Goal: Use online tool/utility: Utilize a website feature to perform a specific function

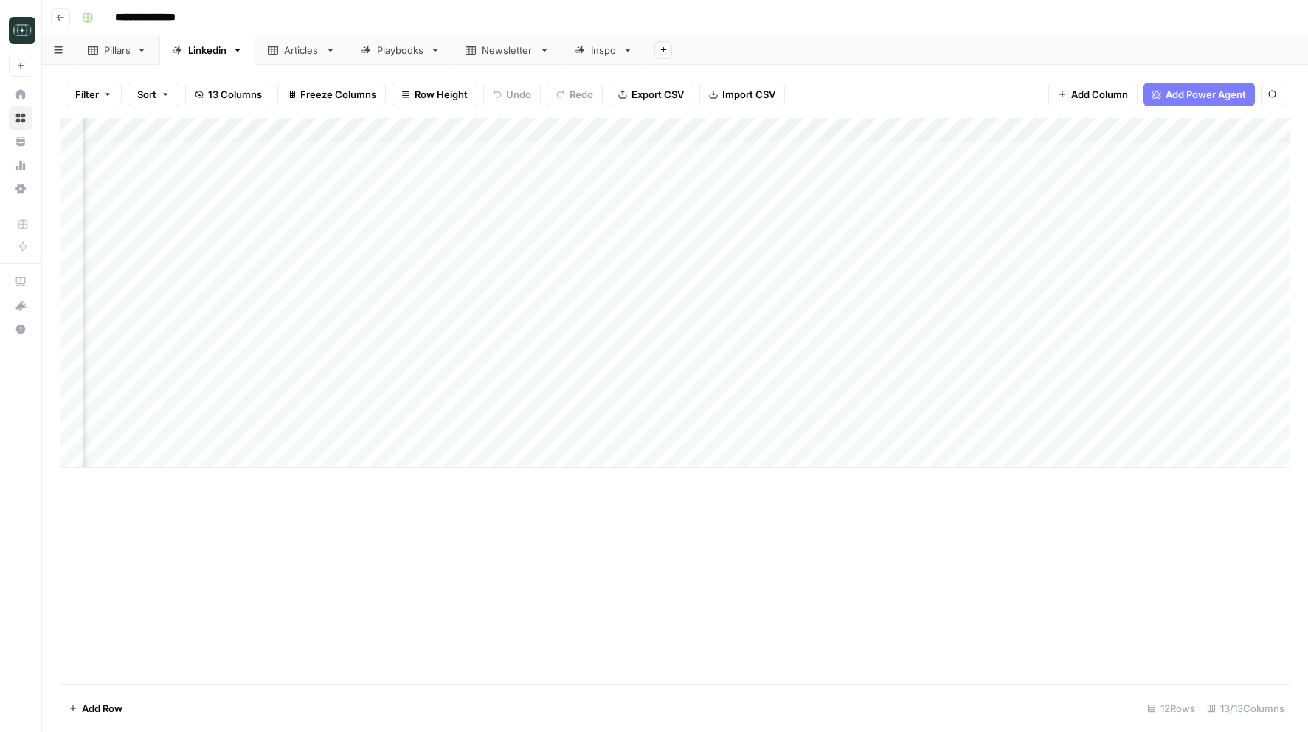
scroll to position [0, 100]
click at [54, 24] on button "Go back" at bounding box center [60, 17] width 19 height 19
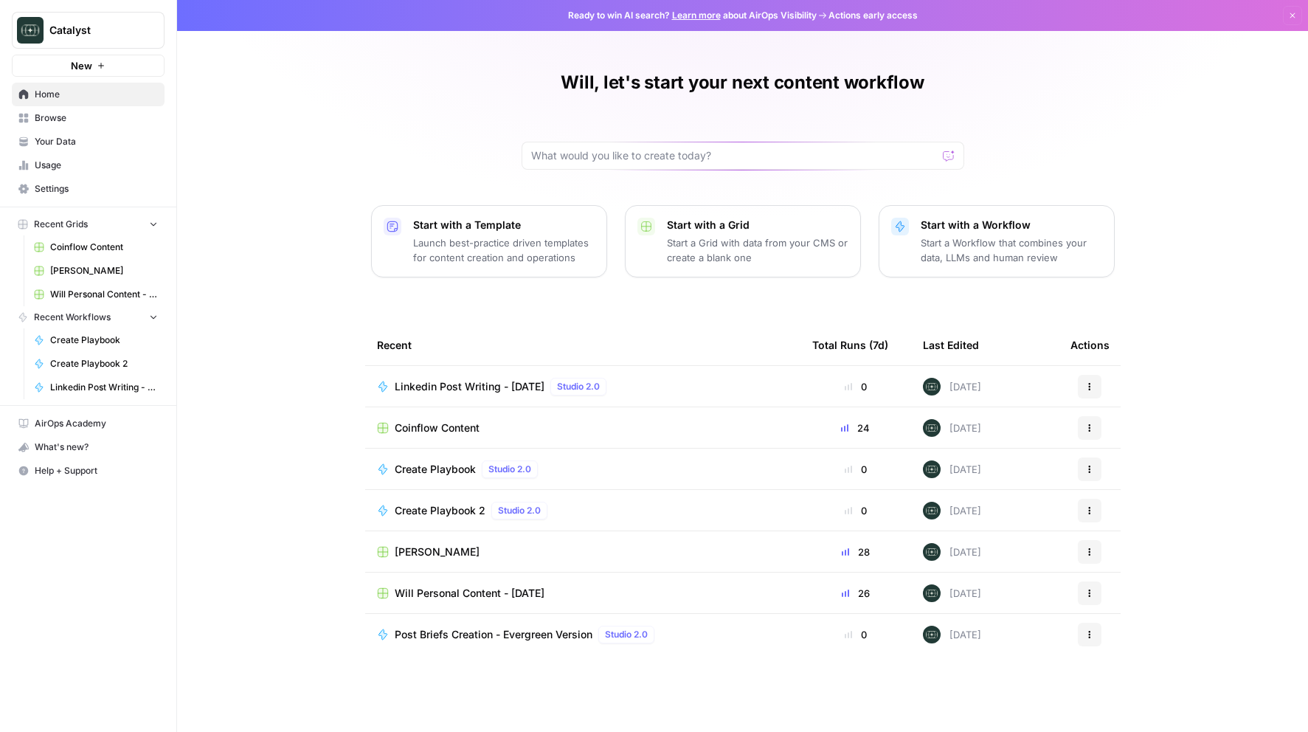
click at [430, 586] on span "Will Personal Content - [DATE]" at bounding box center [470, 593] width 150 height 15
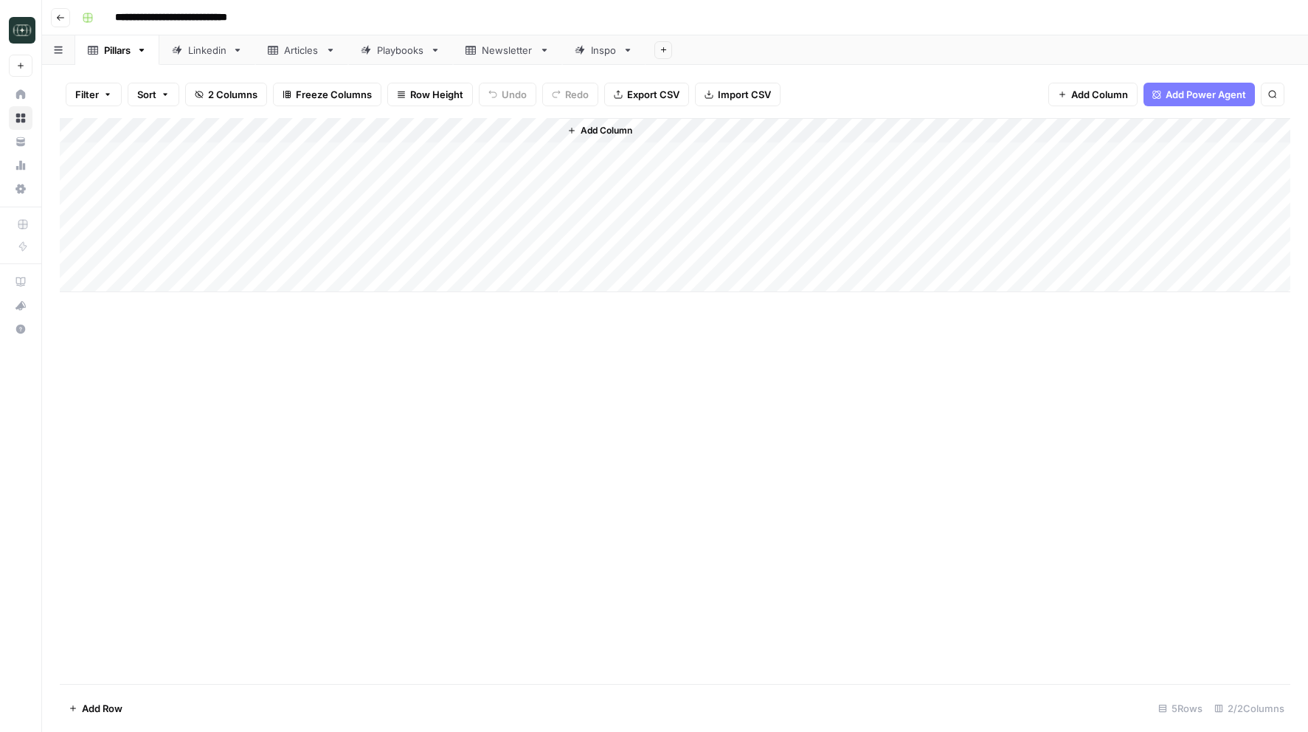
click at [195, 53] on div "Linkedin" at bounding box center [207, 50] width 38 height 15
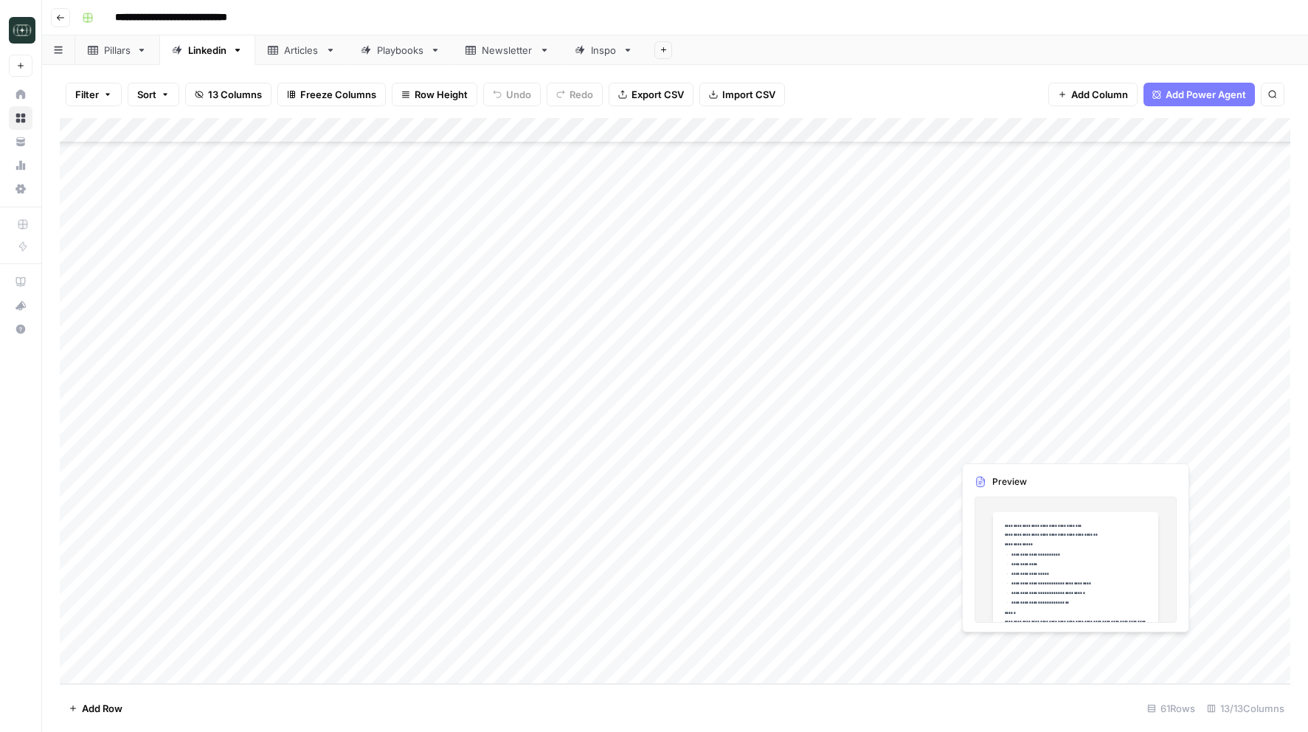
click at [1008, 449] on div "Add Column" at bounding box center [675, 401] width 1230 height 566
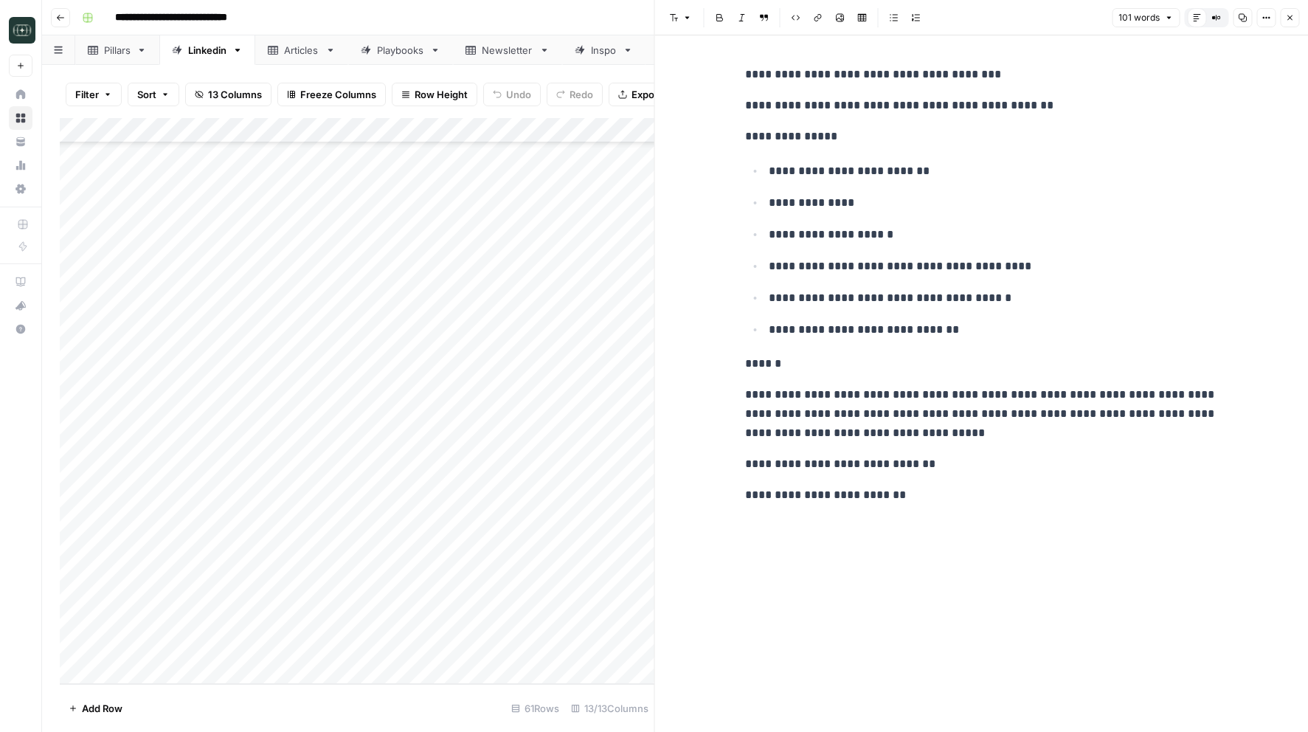
click at [1293, 21] on icon "button" at bounding box center [1289, 17] width 9 height 9
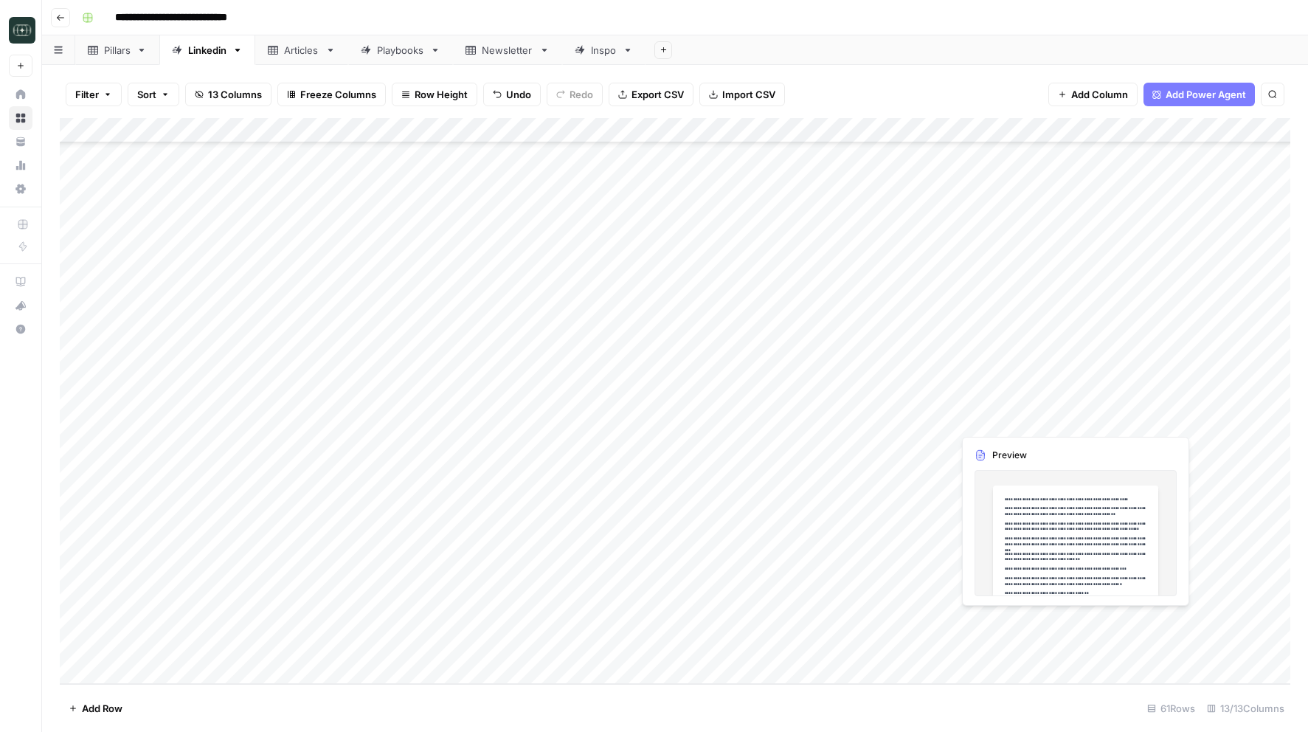
click at [1013, 631] on div "Add Column" at bounding box center [675, 401] width 1230 height 566
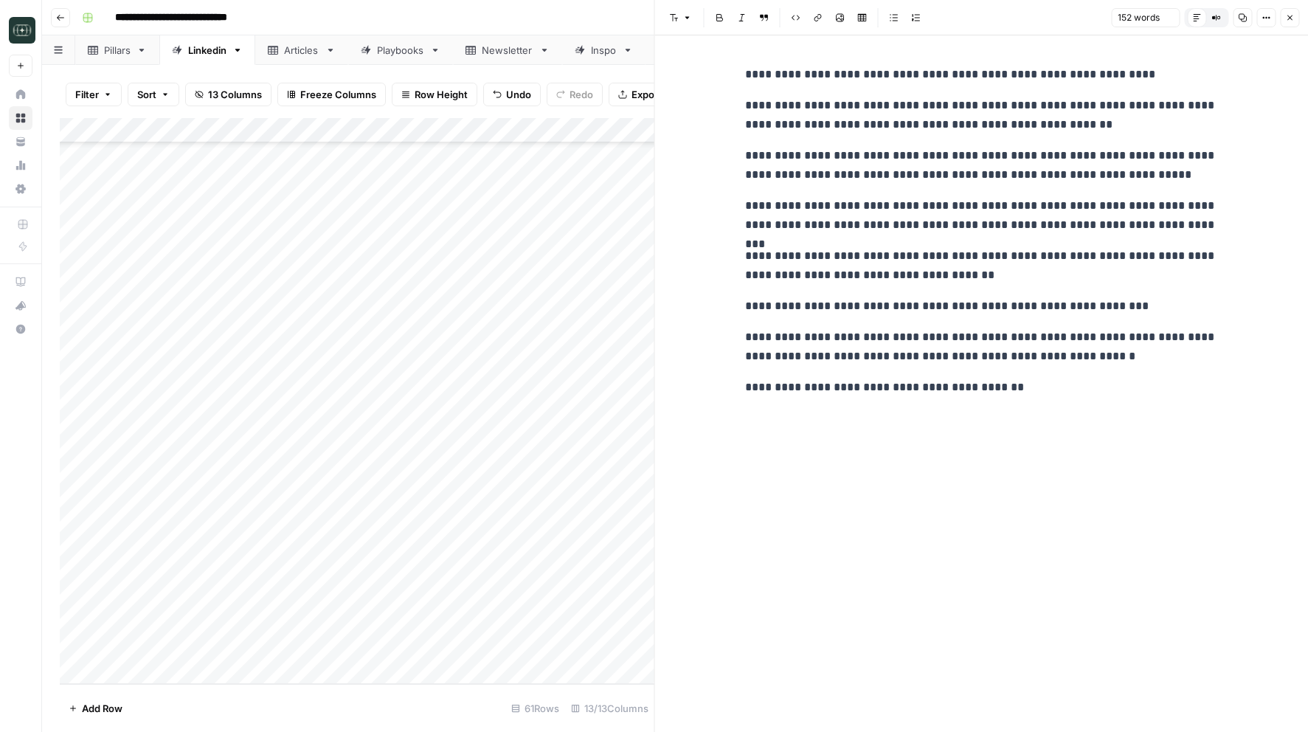
click at [957, 300] on div "**********" at bounding box center [981, 383] width 490 height 696
copy body "**********"
click at [1022, 289] on div "**********" at bounding box center [981, 231] width 490 height 344
drag, startPoint x: 1020, startPoint y: 395, endPoint x: 741, endPoint y: 75, distance: 424.5
click at [741, 75] on div "**********" at bounding box center [981, 231] width 490 height 344
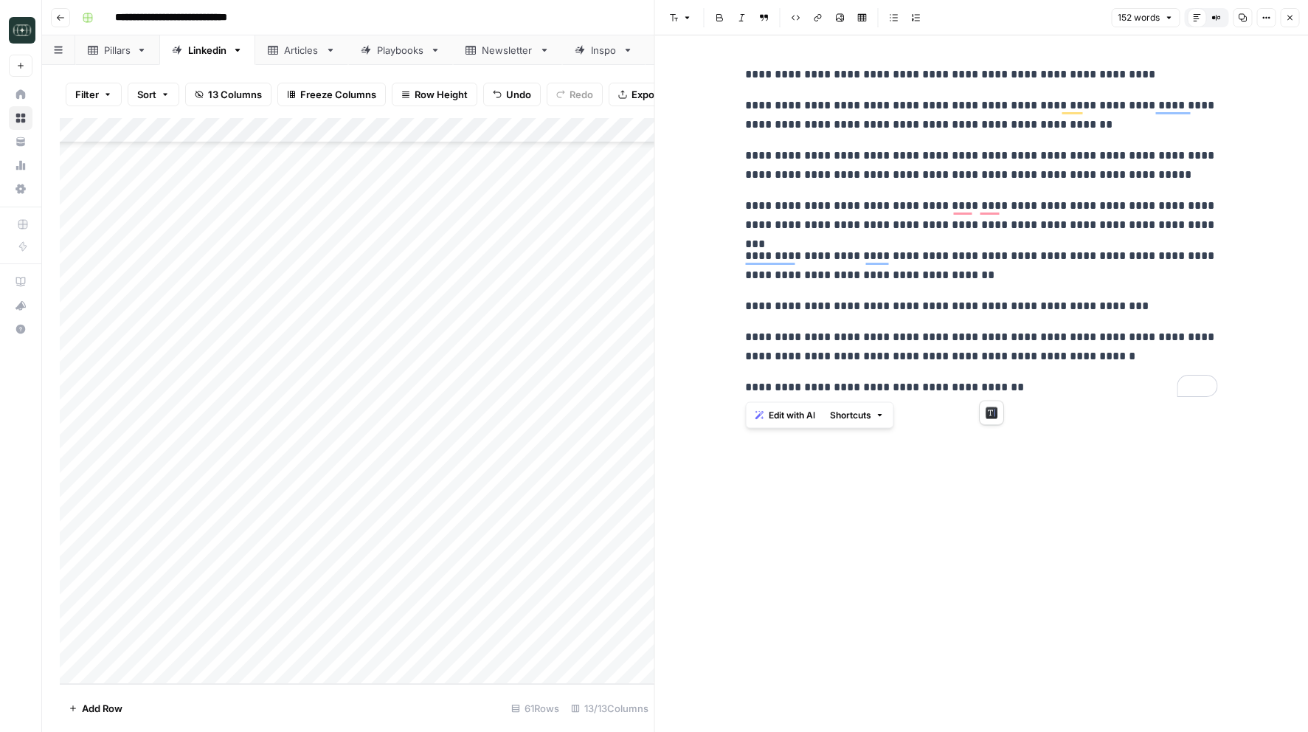
copy div "**********"
click at [859, 84] on div "**********" at bounding box center [981, 231] width 490 height 344
click at [1294, 17] on button "Close" at bounding box center [1289, 17] width 19 height 19
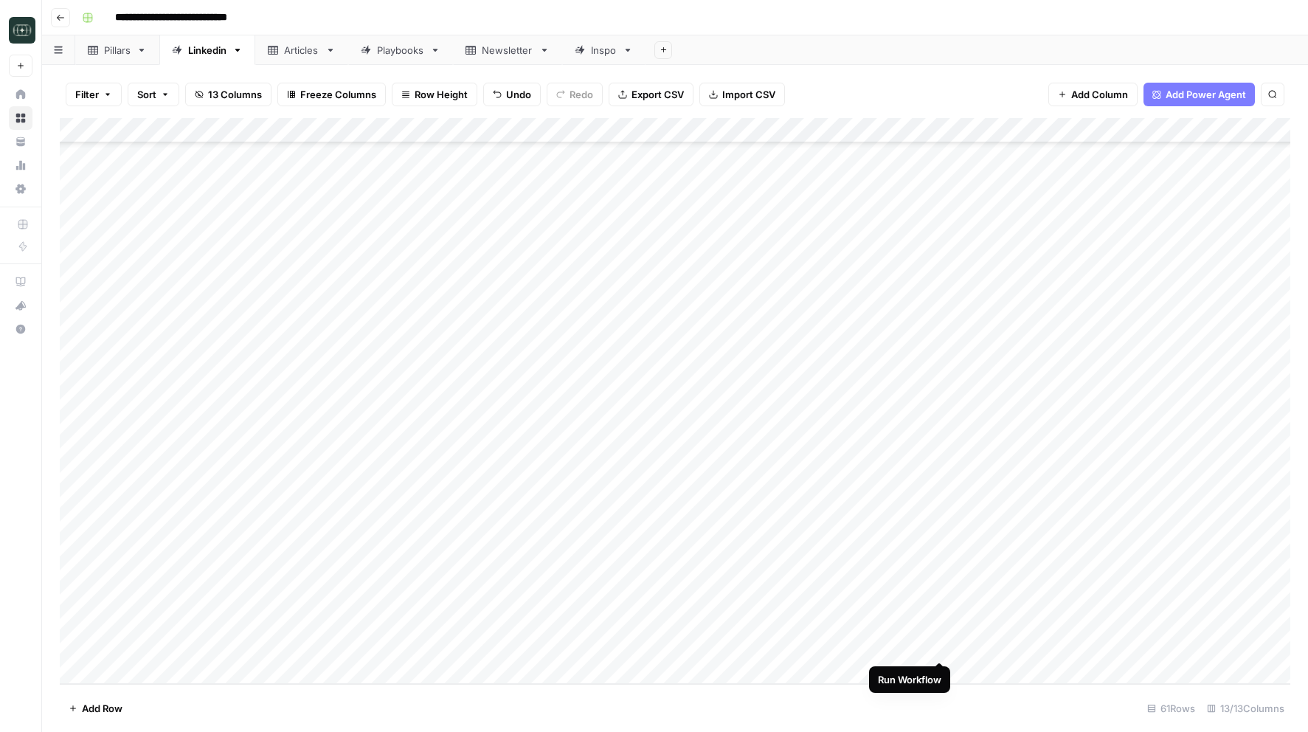
click at [936, 646] on div "Add Column" at bounding box center [675, 401] width 1230 height 566
click at [1069, 129] on div "Add Column" at bounding box center [675, 401] width 1230 height 566
click at [1004, 275] on span "Remove Column" at bounding box center [1046, 275] width 129 height 15
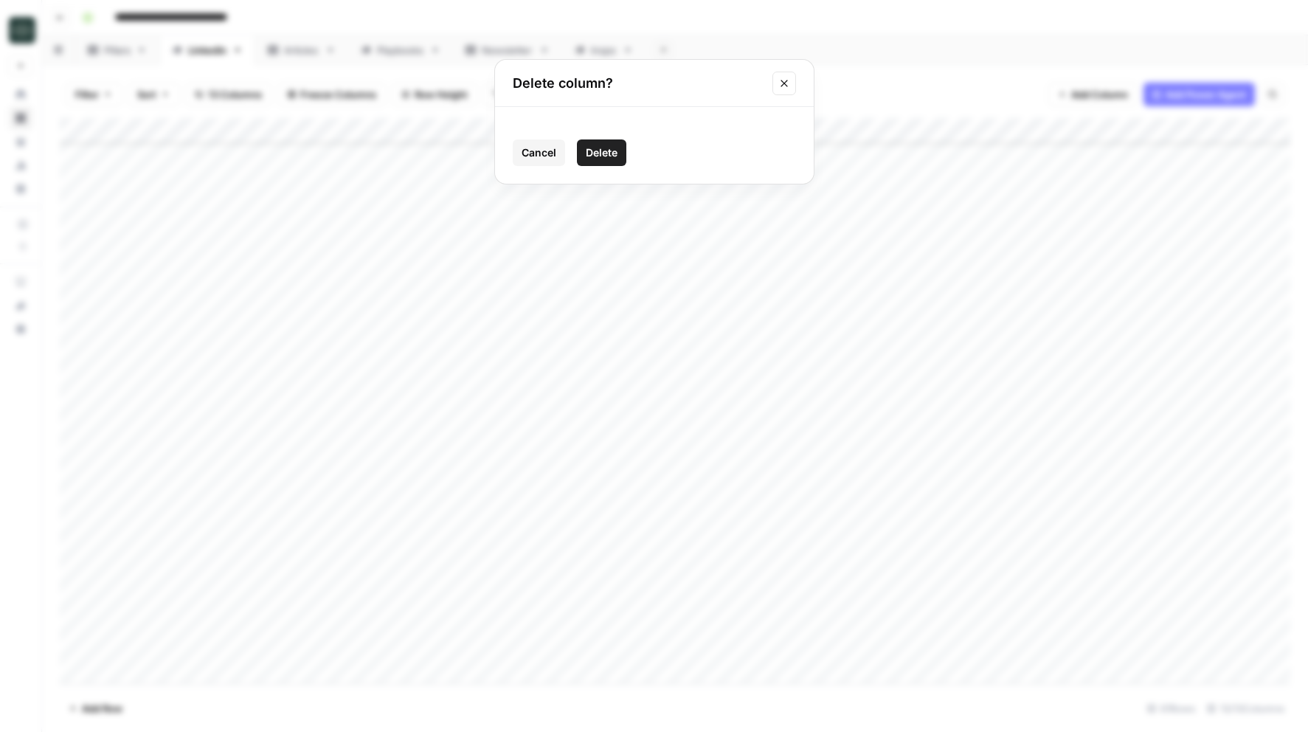
click at [611, 151] on span "Delete" at bounding box center [602, 152] width 32 height 15
click at [1022, 651] on div "Add Column" at bounding box center [675, 401] width 1230 height 566
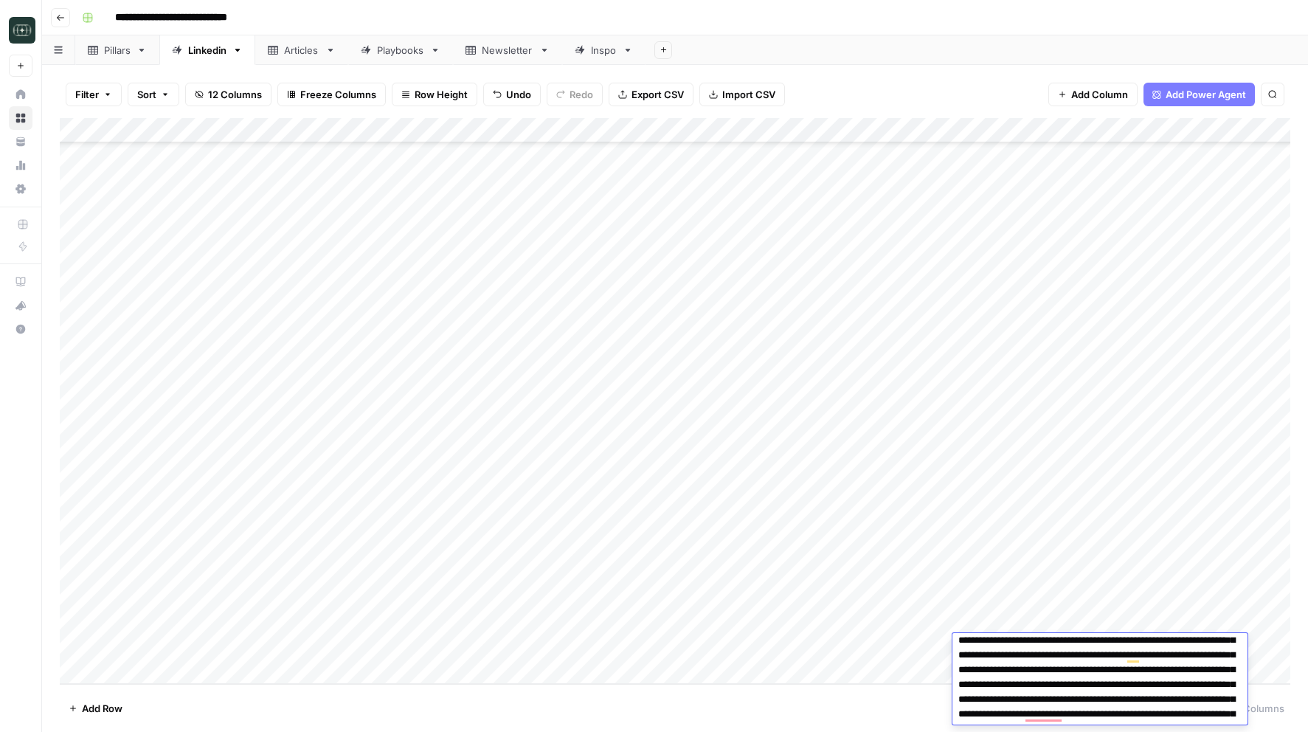
scroll to position [37, 0]
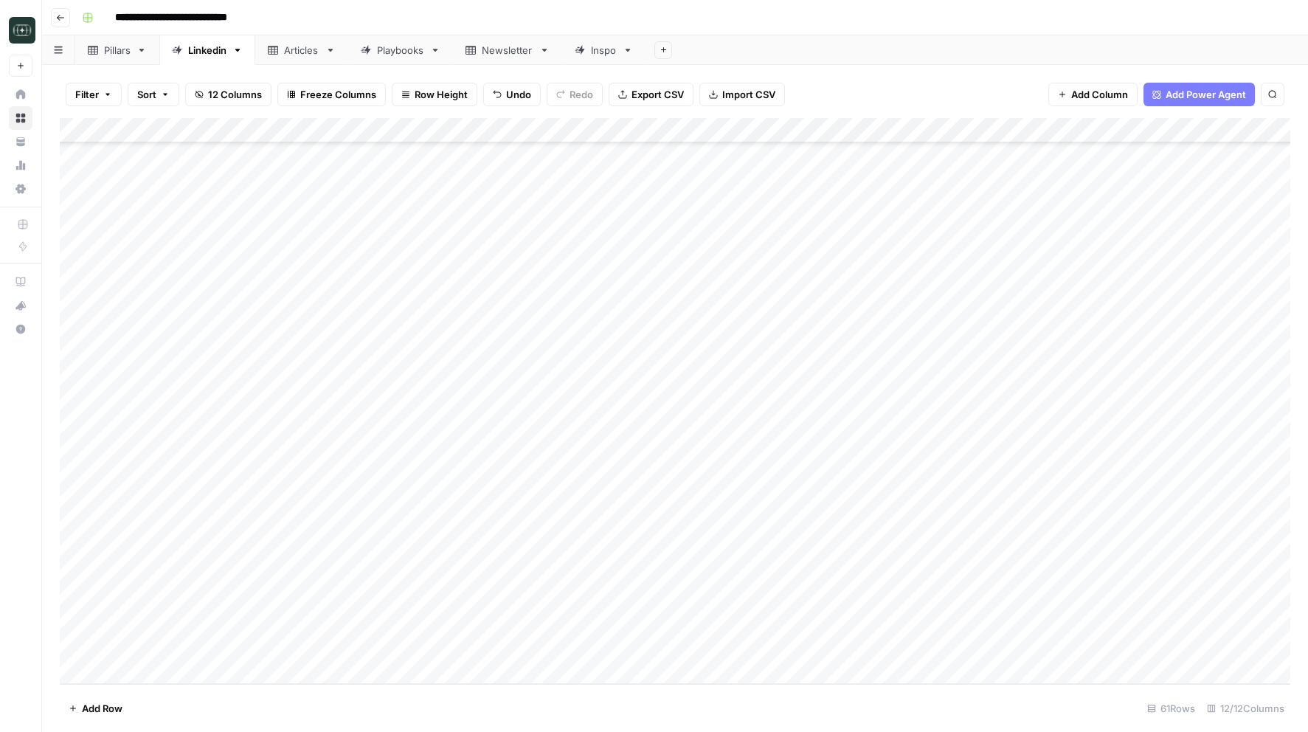
click at [1074, 129] on div "Add Column" at bounding box center [675, 401] width 1230 height 566
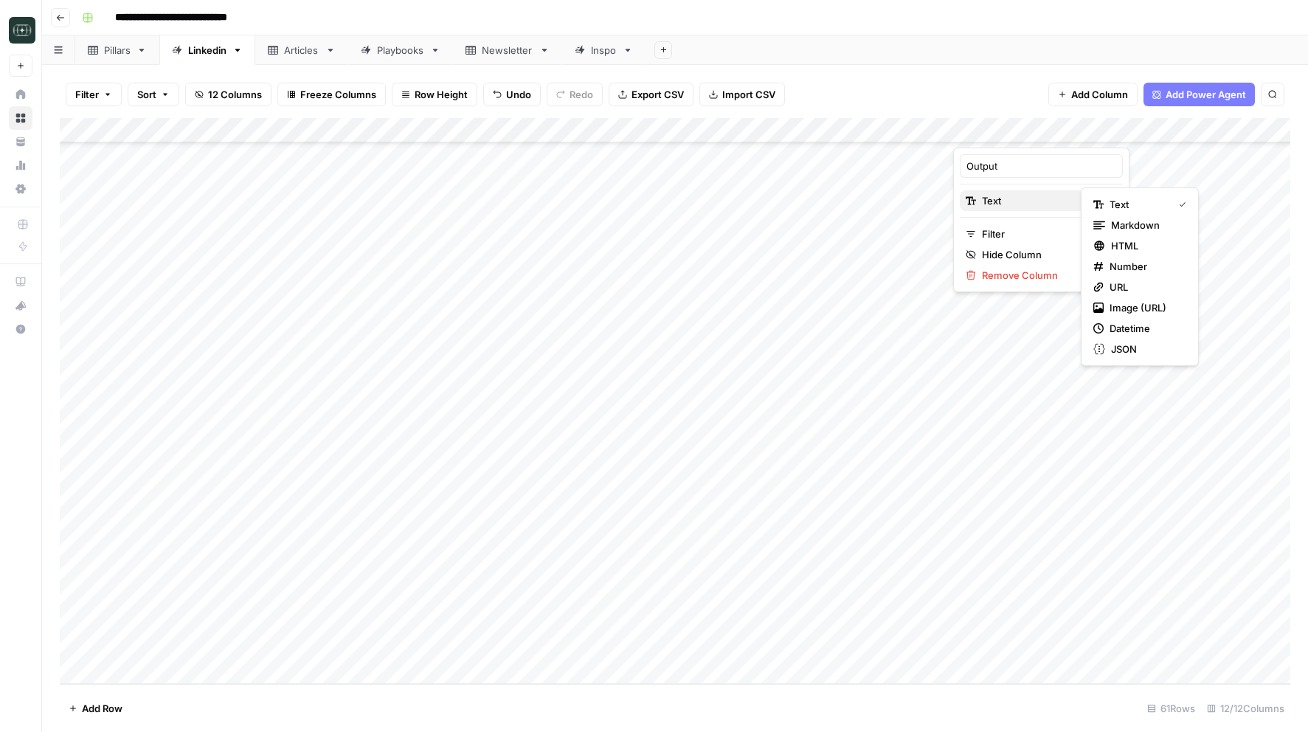
click at [1036, 193] on button "Text" at bounding box center [1041, 200] width 163 height 21
click at [1127, 232] on span "Markdown" at bounding box center [1145, 225] width 69 height 15
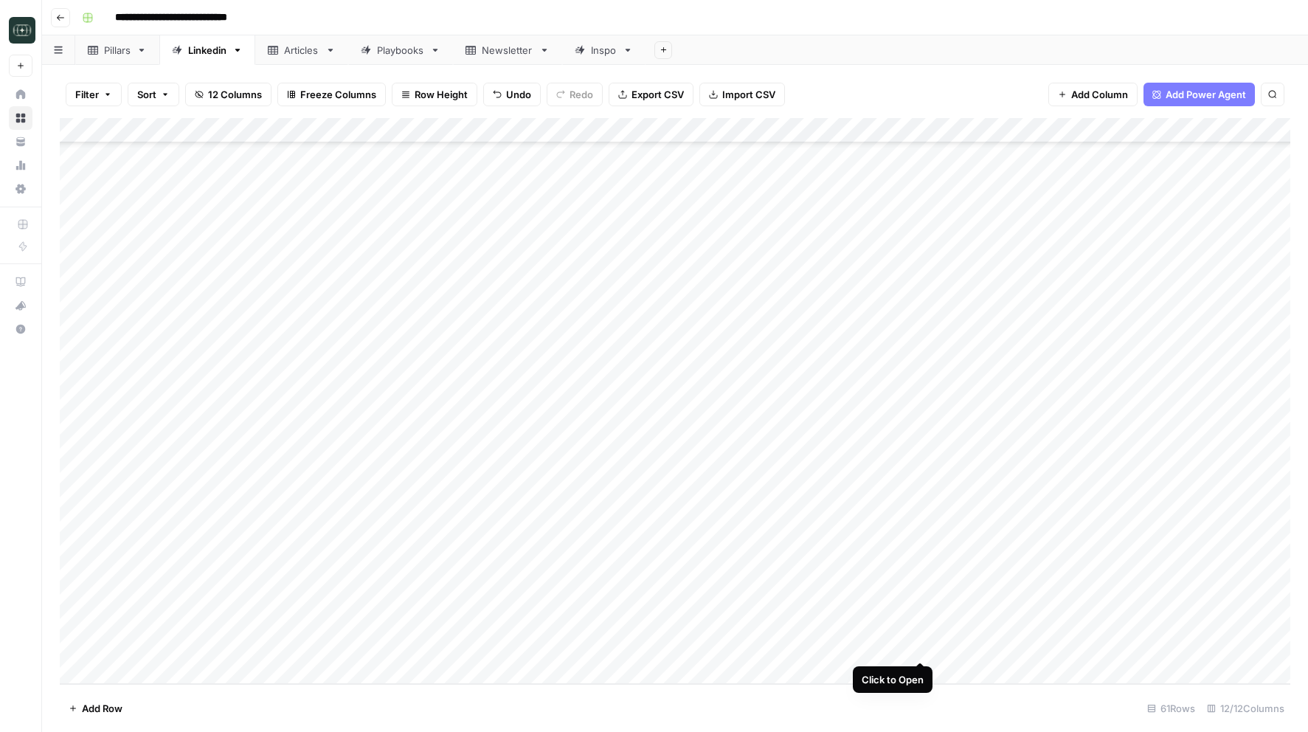
click at [919, 645] on div "Add Column" at bounding box center [675, 401] width 1230 height 566
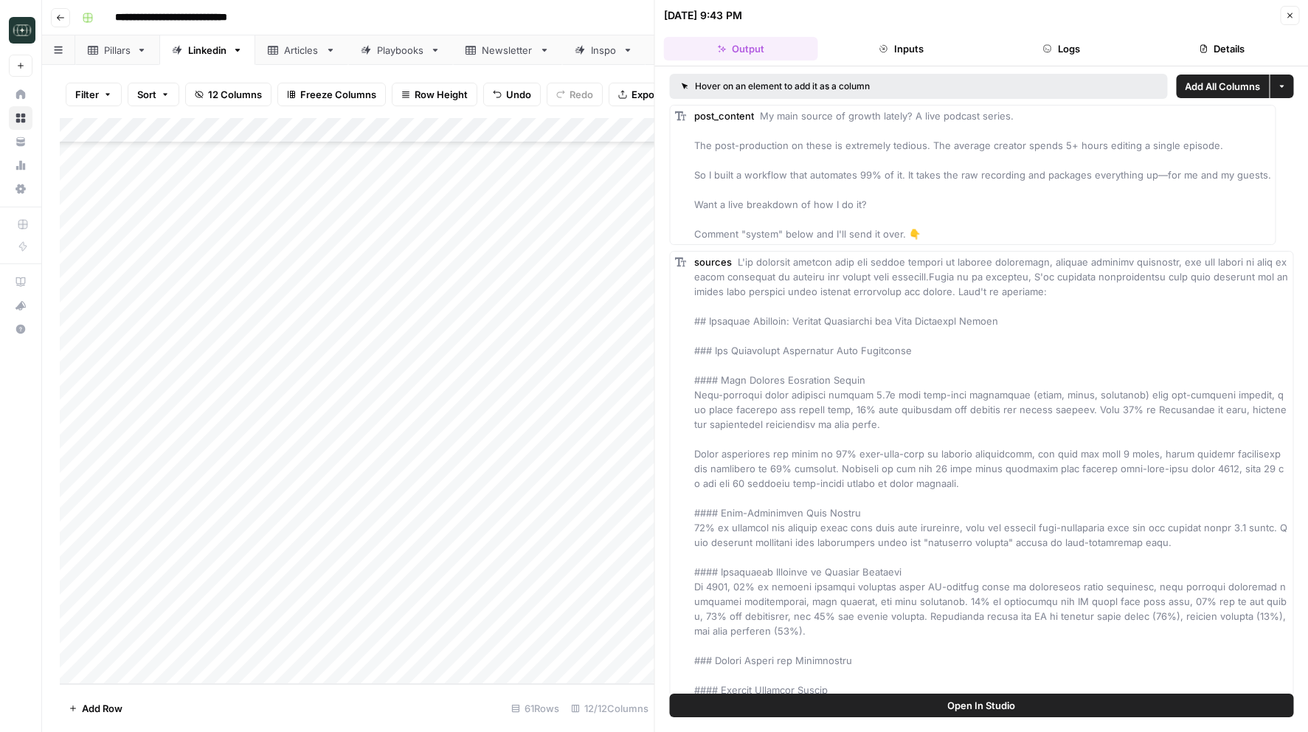
click at [1030, 42] on button "Logs" at bounding box center [1061, 49] width 154 height 24
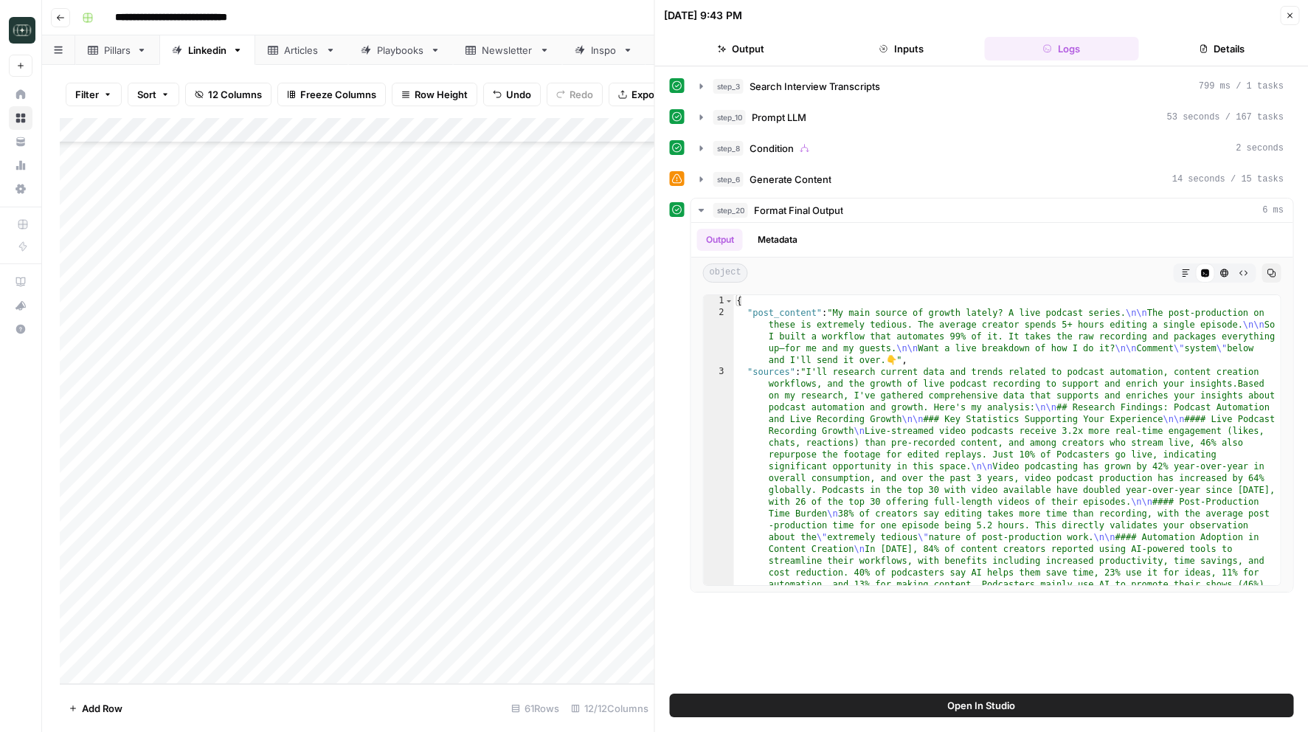
click at [1290, 21] on button "Close" at bounding box center [1289, 15] width 19 height 19
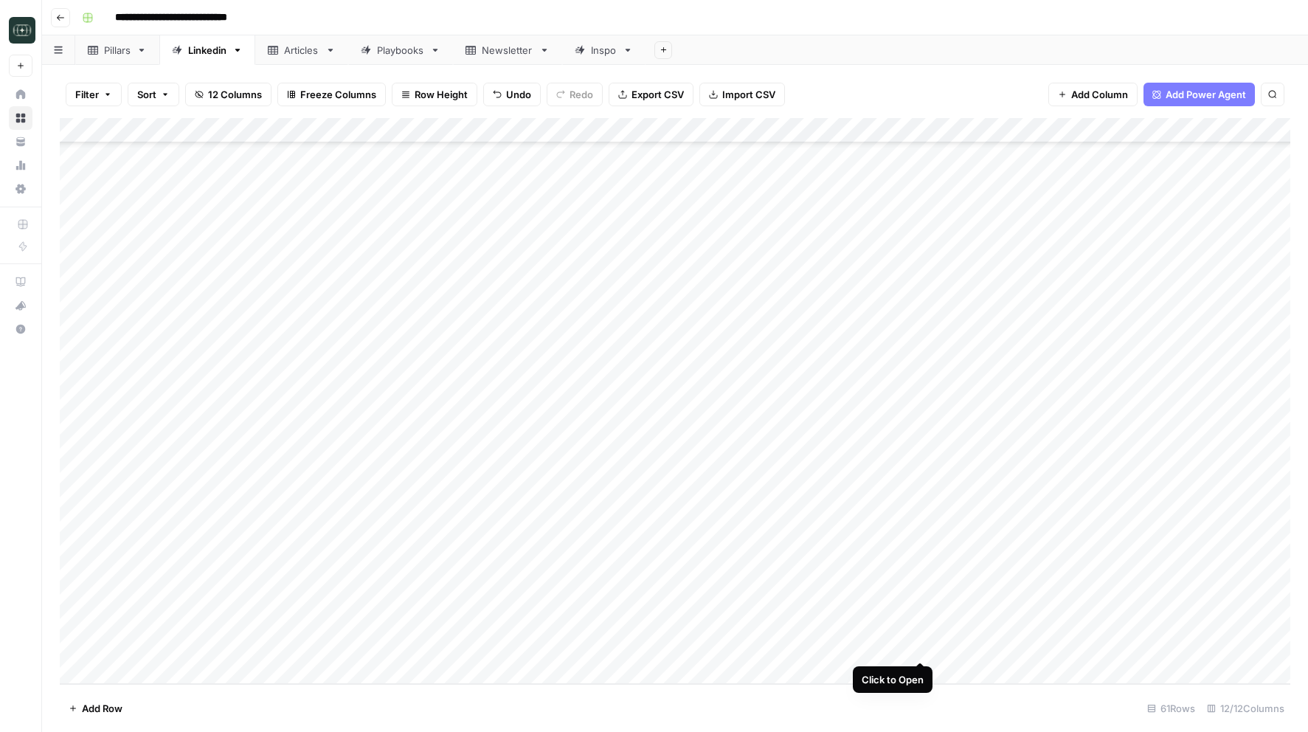
click at [916, 645] on div "Add Column" at bounding box center [675, 401] width 1230 height 566
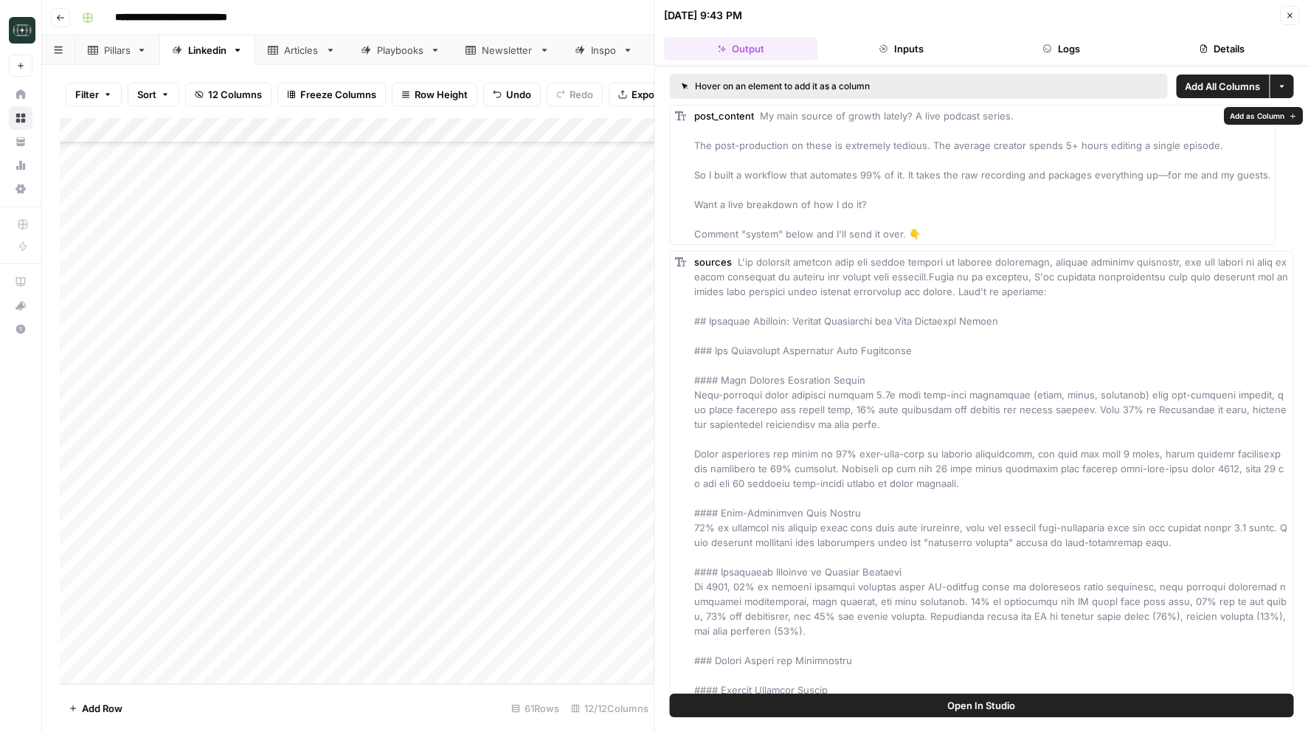
click at [1222, 88] on span "Add All Columns" at bounding box center [1222, 86] width 75 height 15
click at [1292, 10] on button "Close" at bounding box center [1289, 15] width 19 height 19
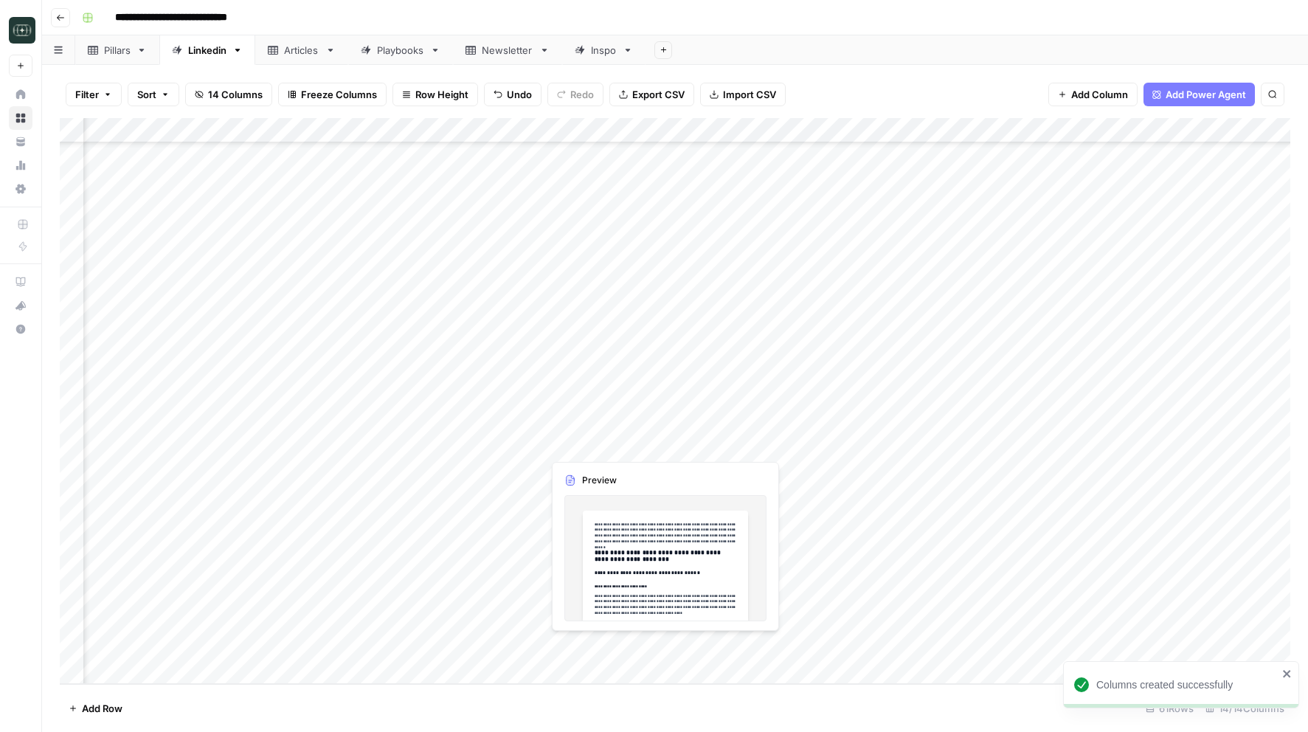
click at [586, 644] on div "Add Column" at bounding box center [675, 401] width 1230 height 566
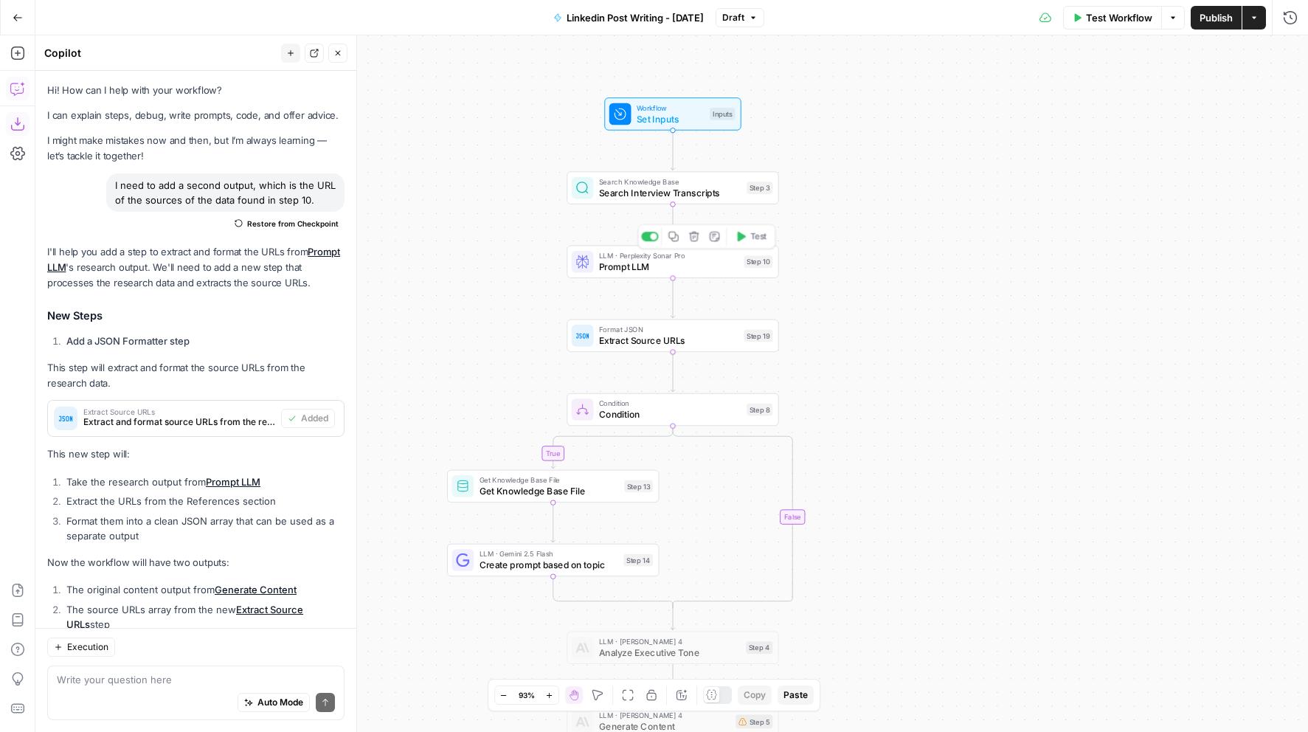
scroll to position [585, 0]
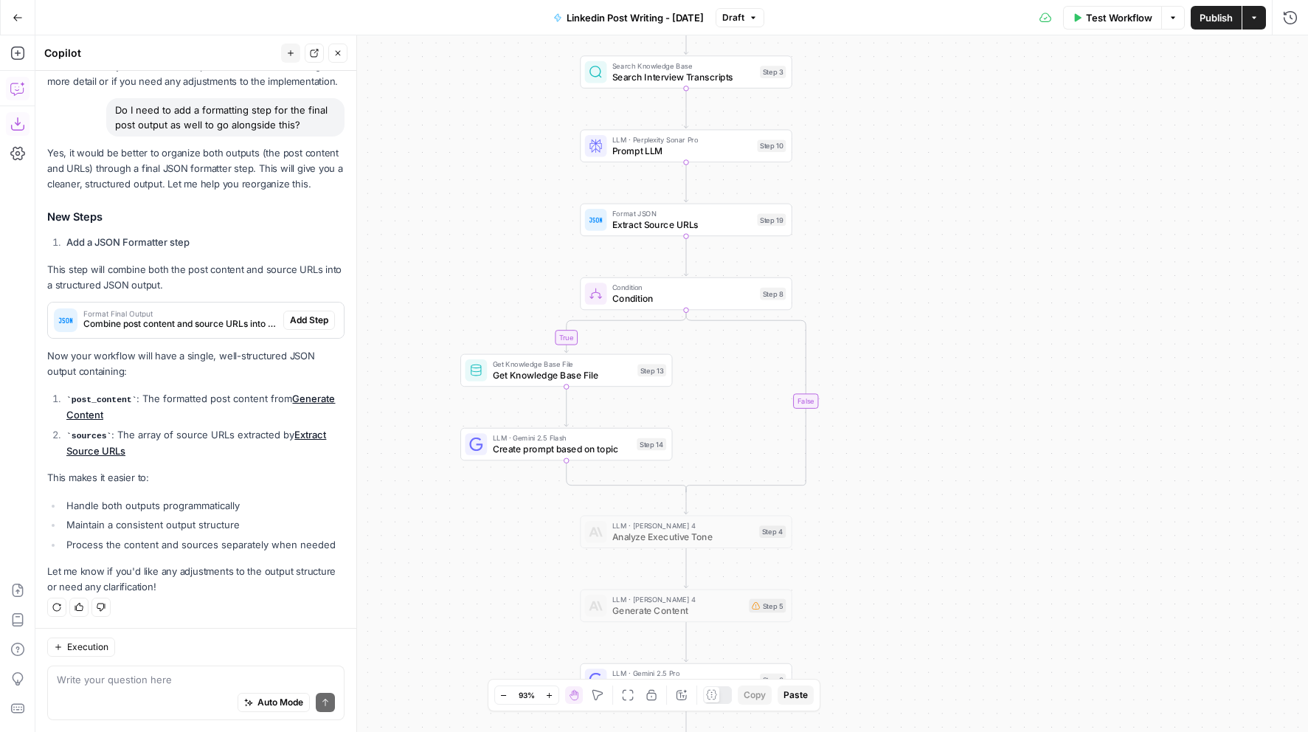
drag, startPoint x: 895, startPoint y: 294, endPoint x: 908, endPoint y: 179, distance: 116.6
click at [908, 179] on div "true false Workflow Set Inputs Inputs Search Knowledge Base Search Interview Tr…" at bounding box center [671, 383] width 1272 height 696
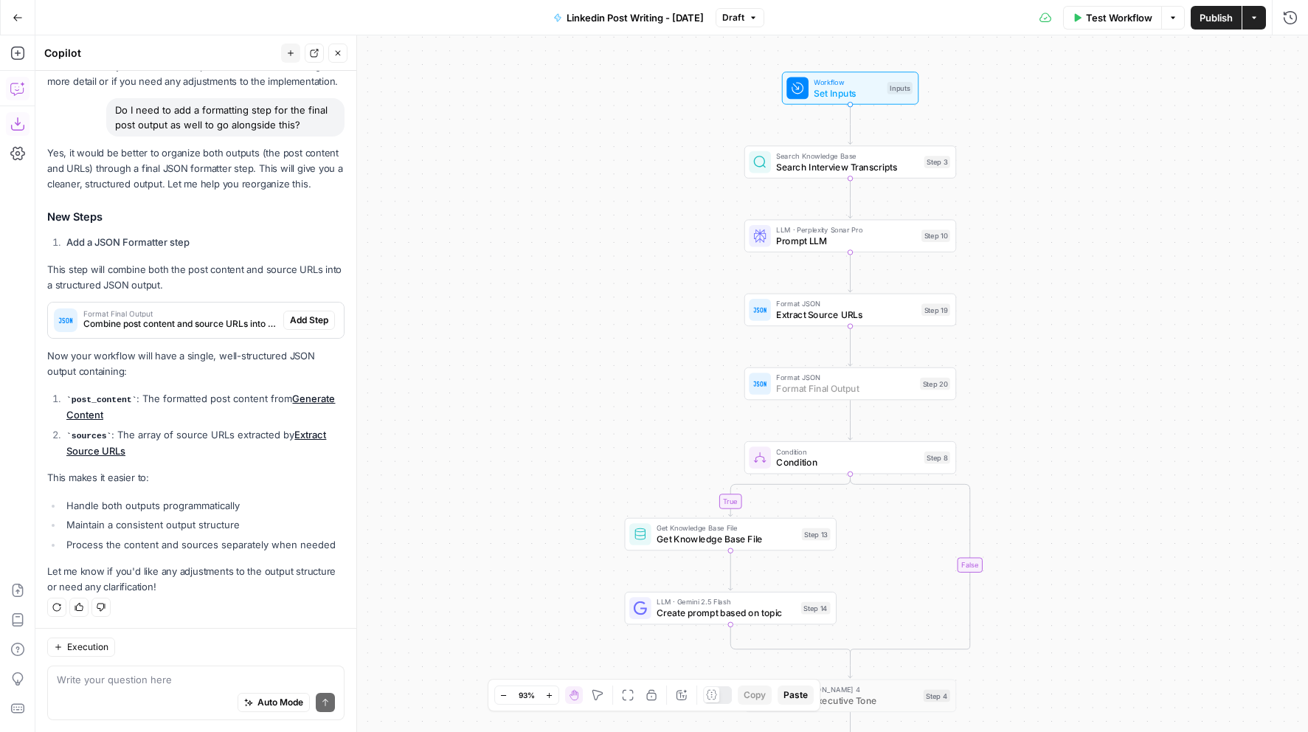
click at [321, 321] on span "Add Step" at bounding box center [309, 319] width 38 height 13
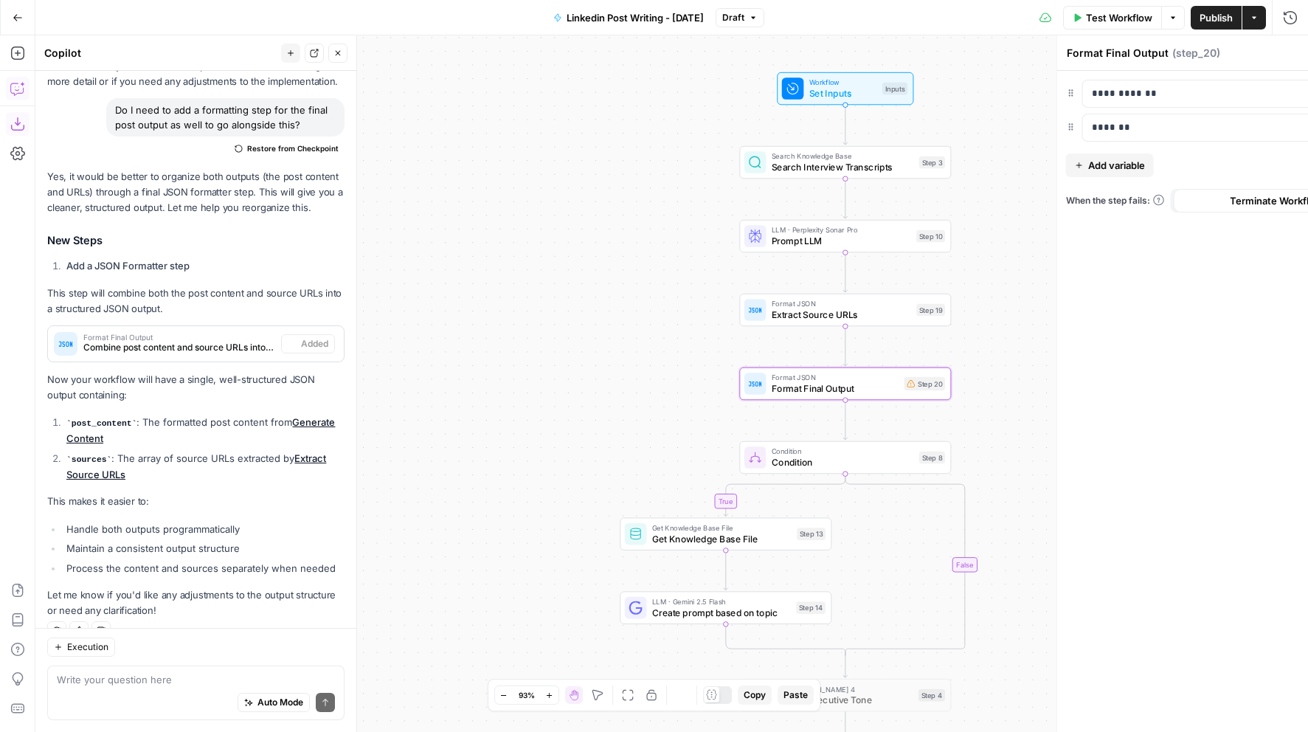
scroll to position [609, 0]
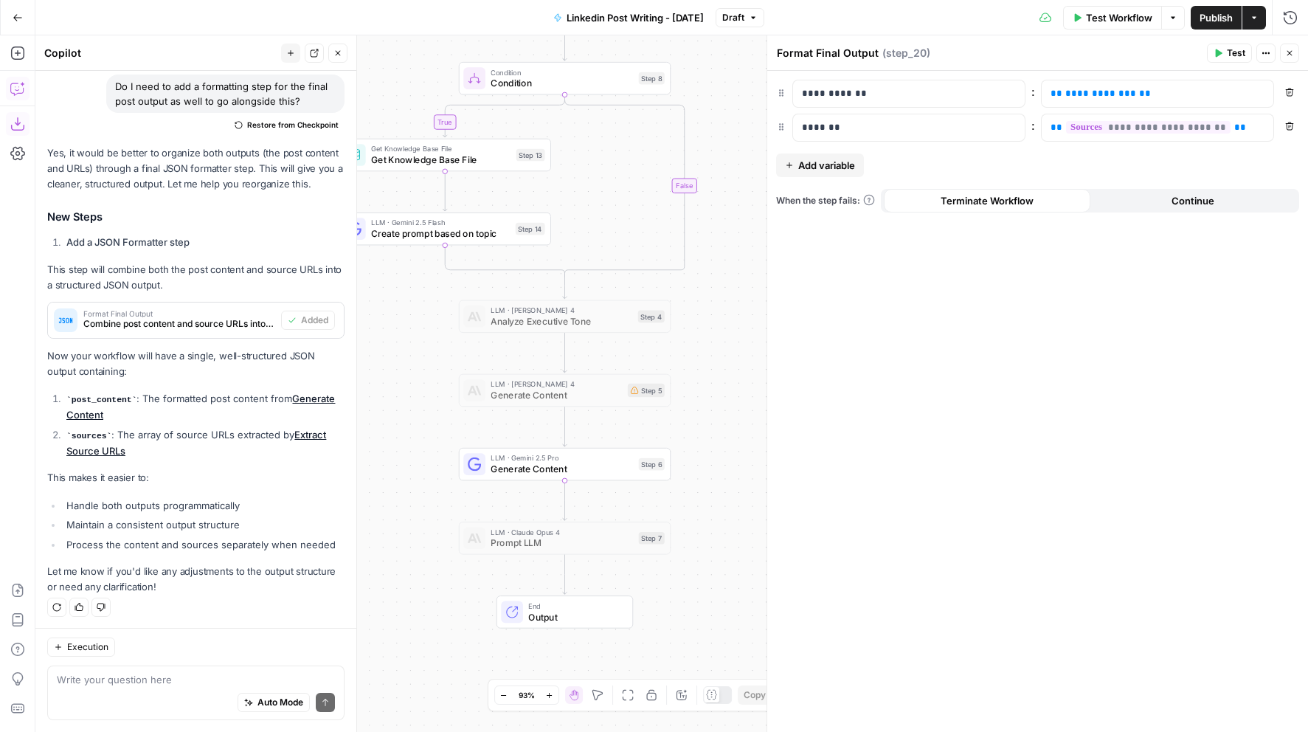
drag, startPoint x: 730, startPoint y: 465, endPoint x: 713, endPoint y: 85, distance: 380.2
click at [713, 85] on div "true false Workflow Set Inputs Inputs Search Knowledge Base Search Interview Tr…" at bounding box center [671, 383] width 1272 height 696
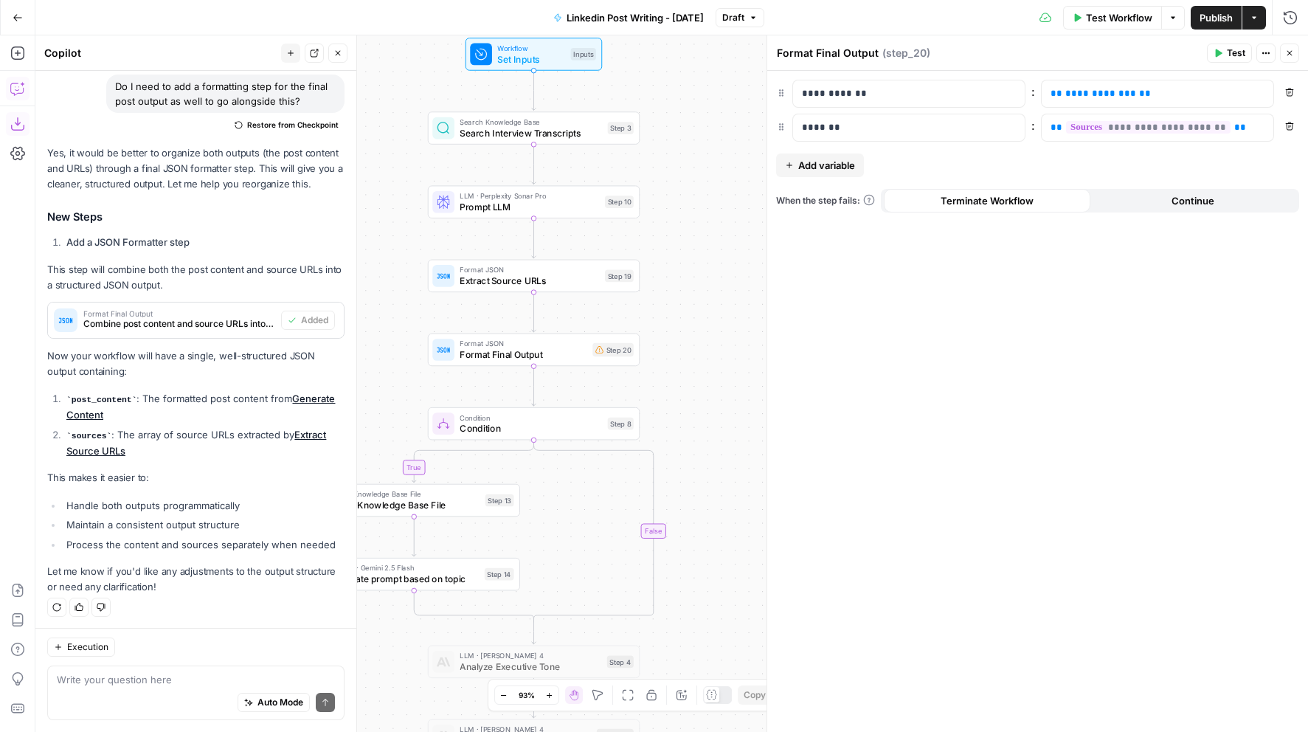
drag, startPoint x: 727, startPoint y: 260, endPoint x: 696, endPoint y: 606, distance: 346.6
click at [696, 606] on div "true false Workflow Set Inputs Inputs Search Knowledge Base Search Interview Tr…" at bounding box center [671, 383] width 1272 height 696
click at [473, 271] on span "Format JSON" at bounding box center [529, 269] width 139 height 11
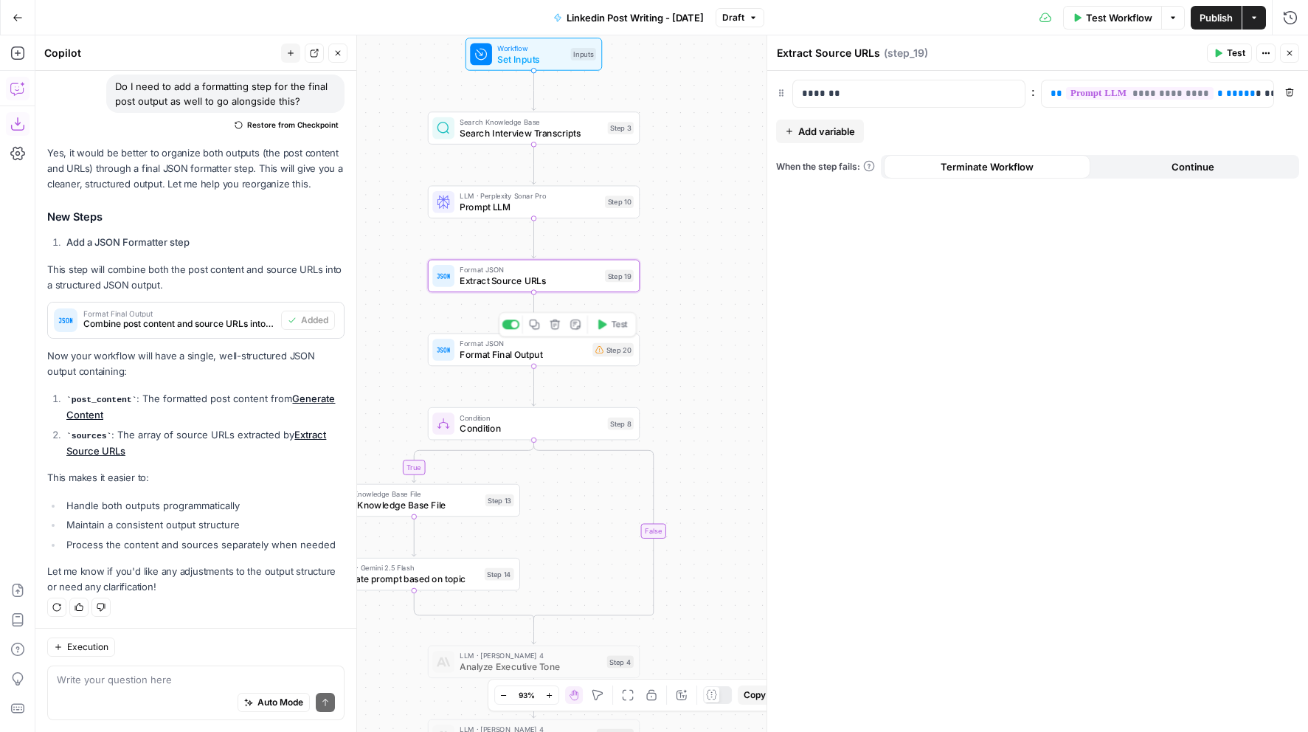
click at [474, 353] on span "Format Final Output" at bounding box center [523, 354] width 127 height 14
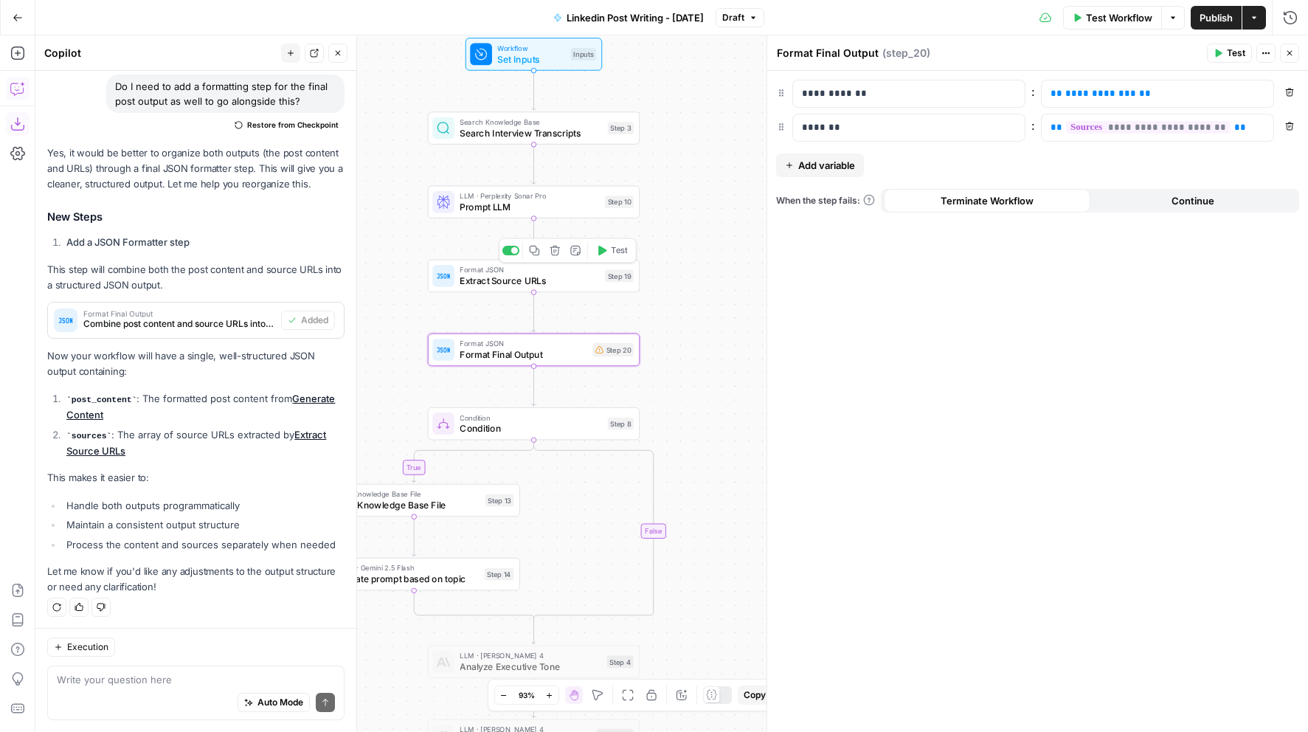
click at [546, 252] on button "Delete step" at bounding box center [555, 250] width 18 height 18
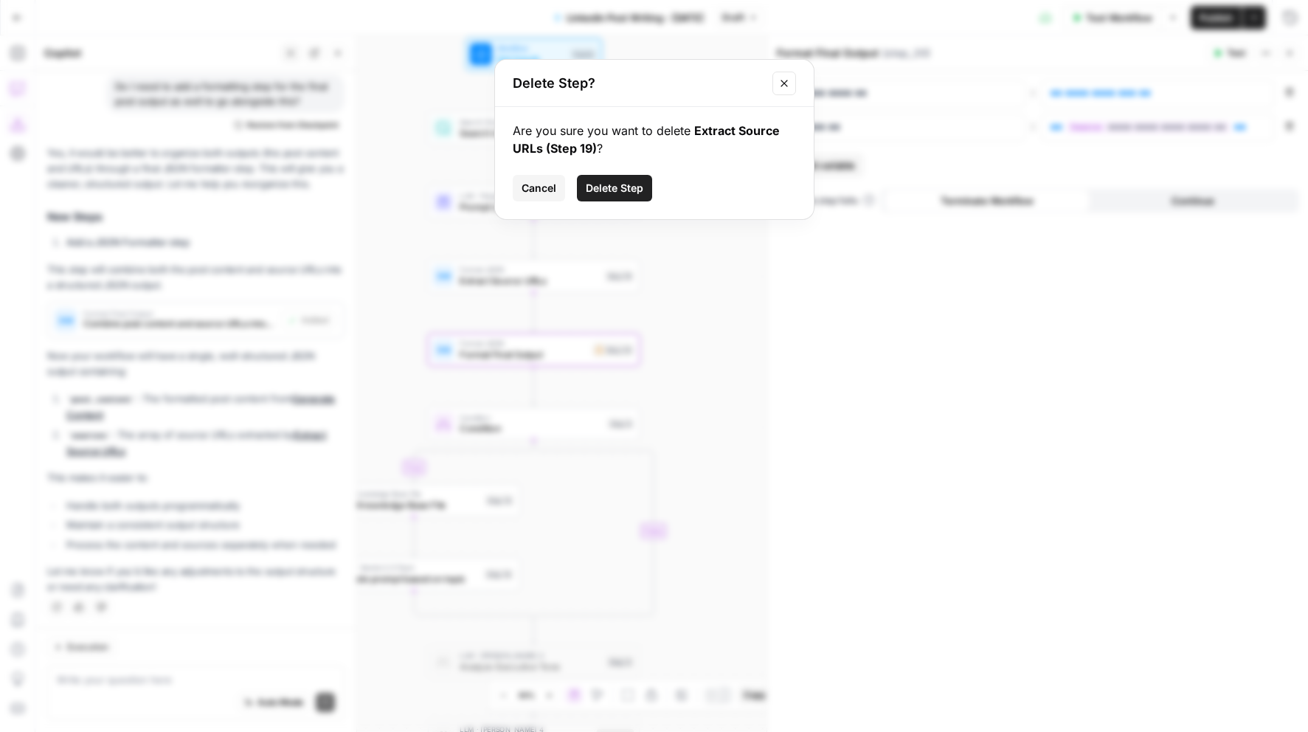
click at [654, 187] on div "Cancel Delete Step" at bounding box center [654, 188] width 283 height 27
click at [628, 189] on span "Delete Step" at bounding box center [615, 188] width 58 height 15
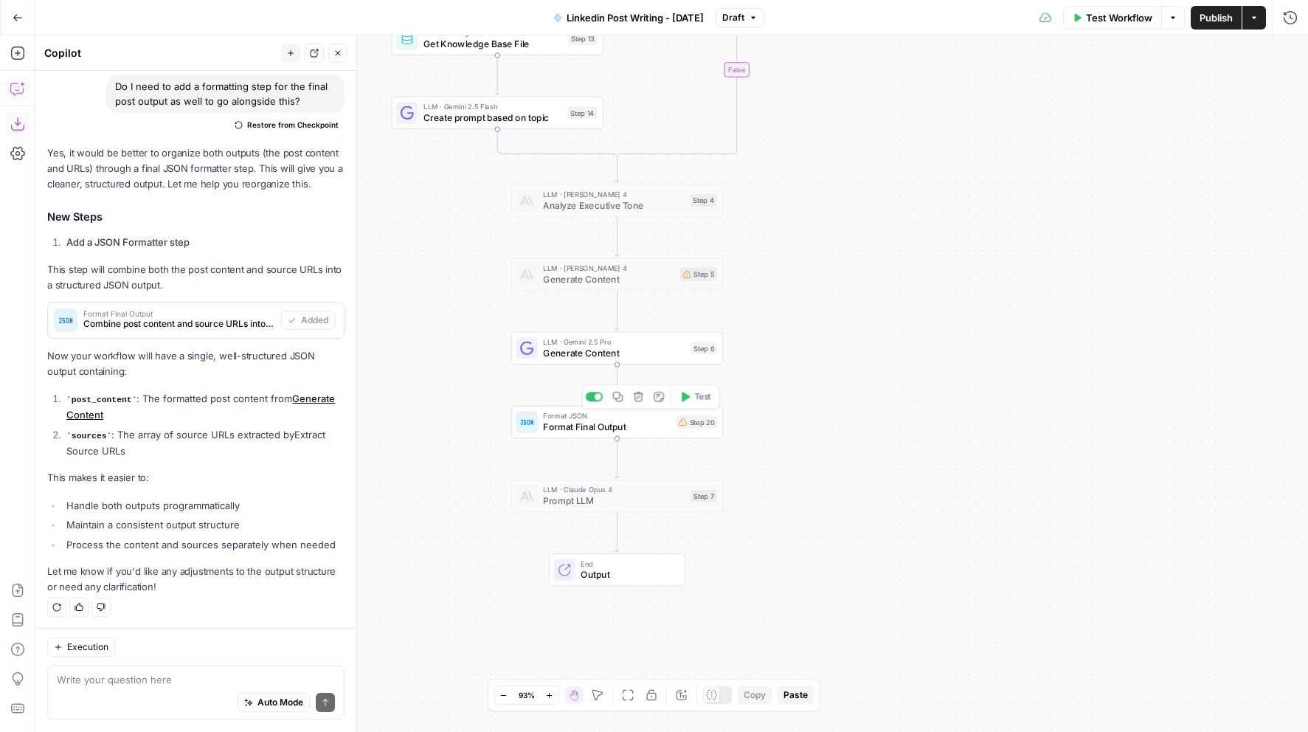
click at [616, 428] on span "Format Final Output" at bounding box center [606, 427] width 127 height 14
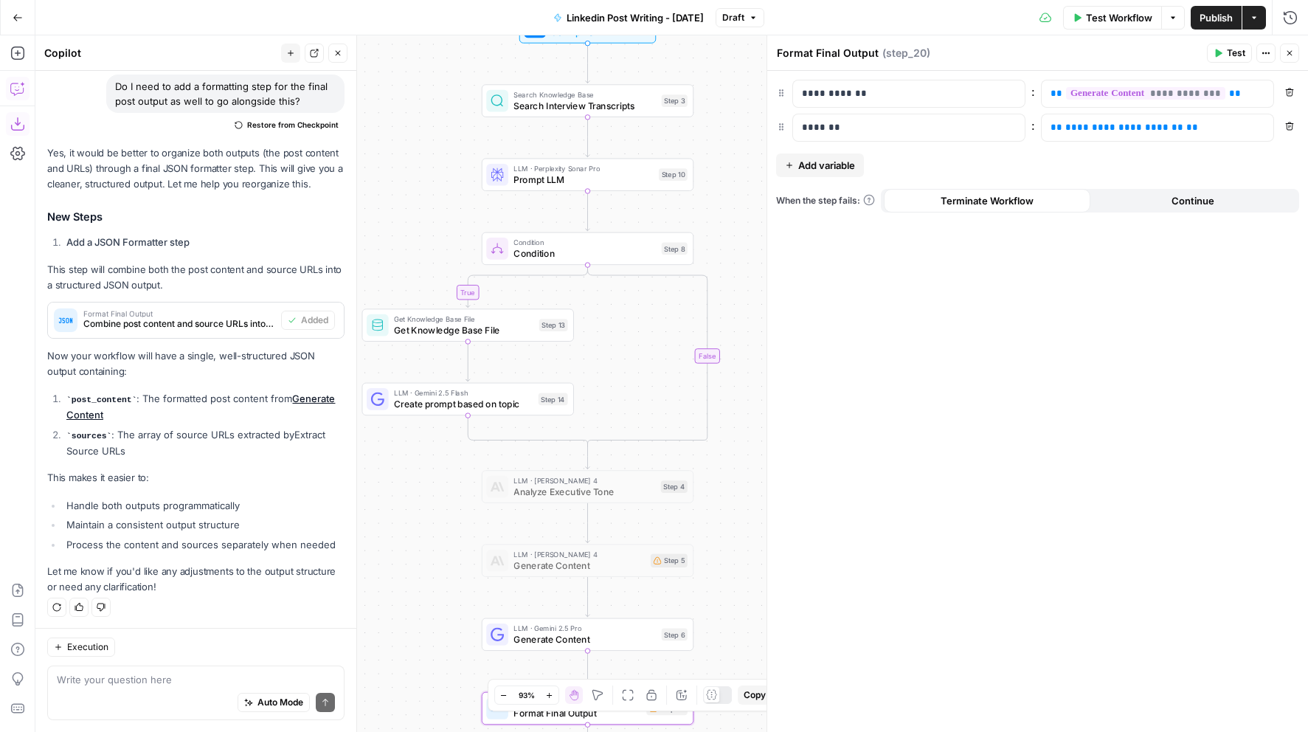
drag, startPoint x: 751, startPoint y: 332, endPoint x: 726, endPoint y: 582, distance: 251.3
click at [726, 582] on div "true false Workflow Set Inputs Inputs Search Knowledge Base Search Interview Tr…" at bounding box center [671, 383] width 1272 height 696
click at [544, 178] on span "Prompt LLM" at bounding box center [582, 180] width 139 height 14
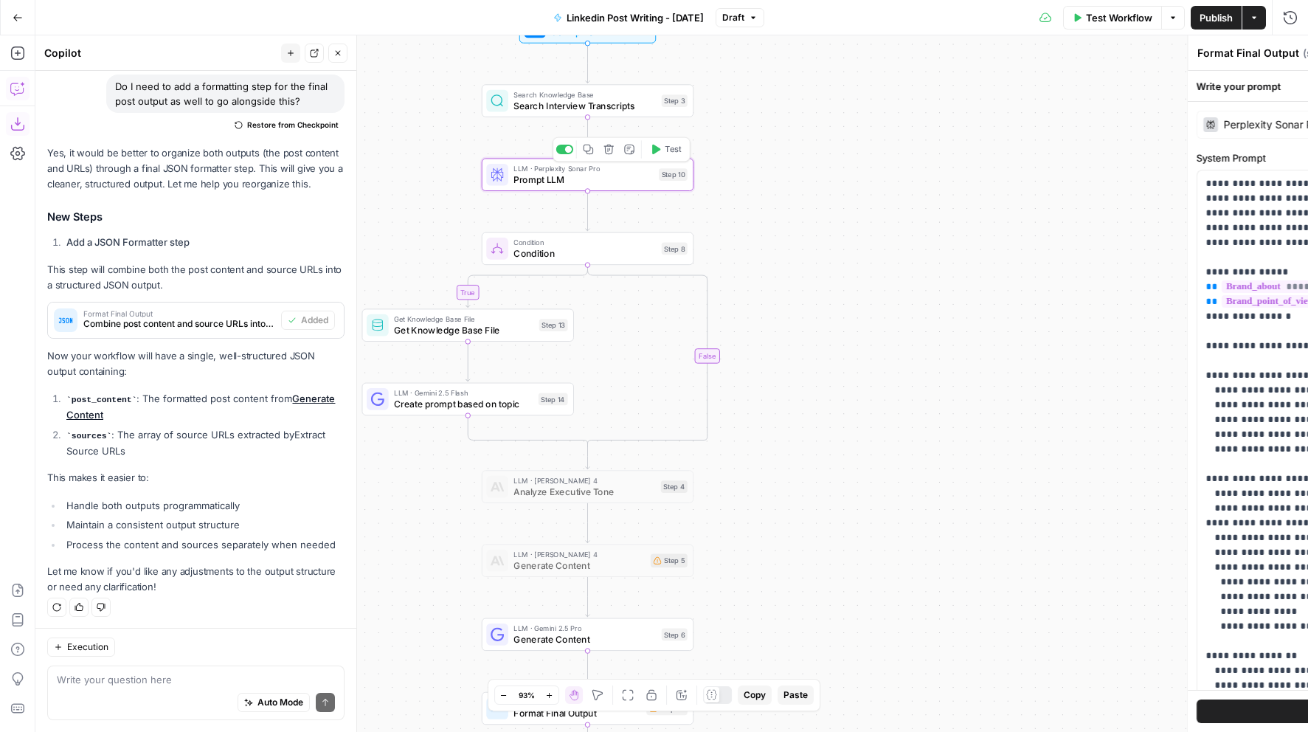
type textarea "Prompt LLM"
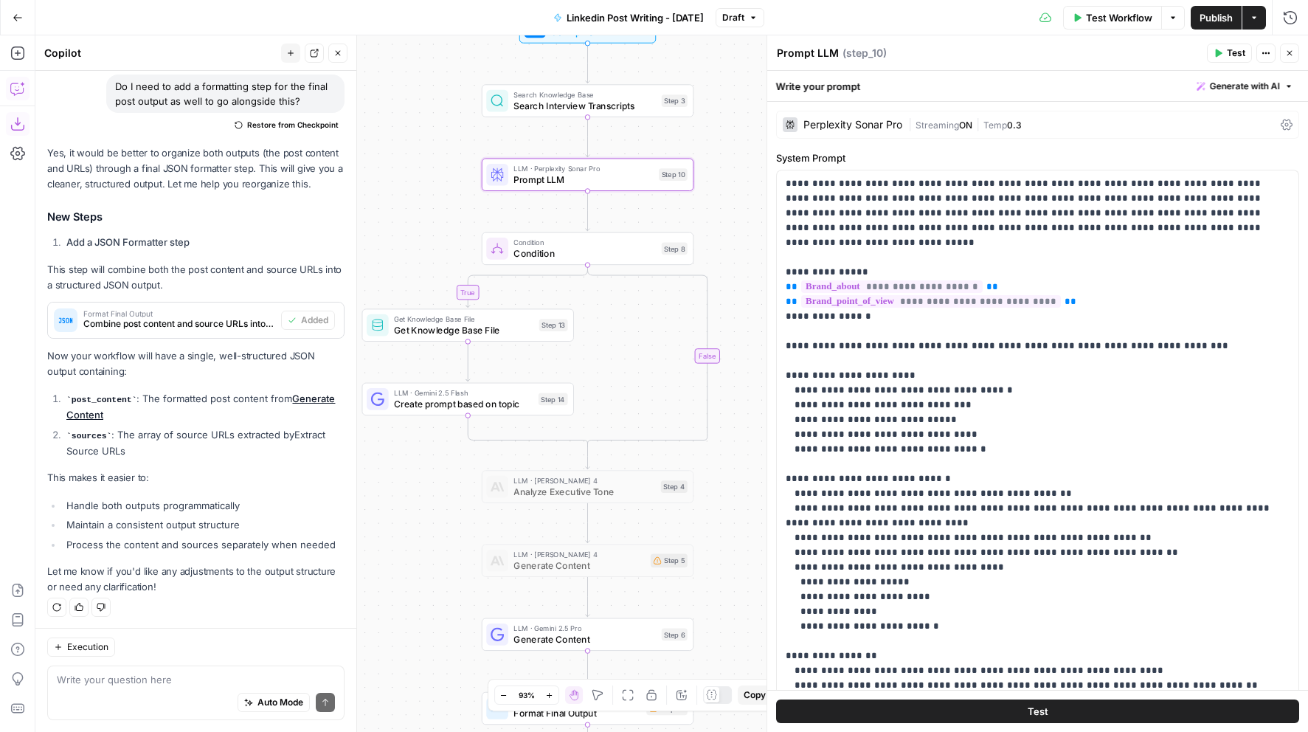
click at [863, 134] on div "Perplexity Sonar Pro | Streaming ON | Temp 0.3" at bounding box center [1037, 125] width 523 height 28
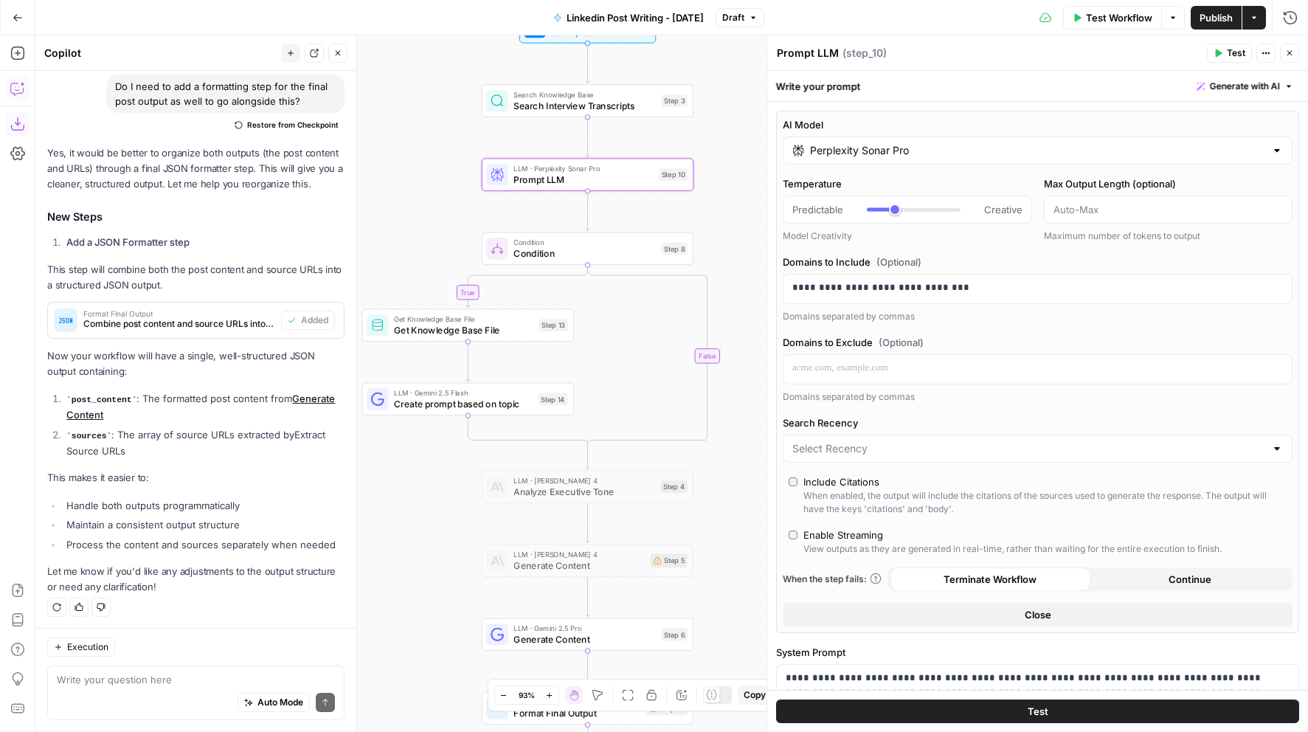
click at [862, 162] on div "Perplexity Sonar Pro" at bounding box center [1038, 150] width 510 height 28
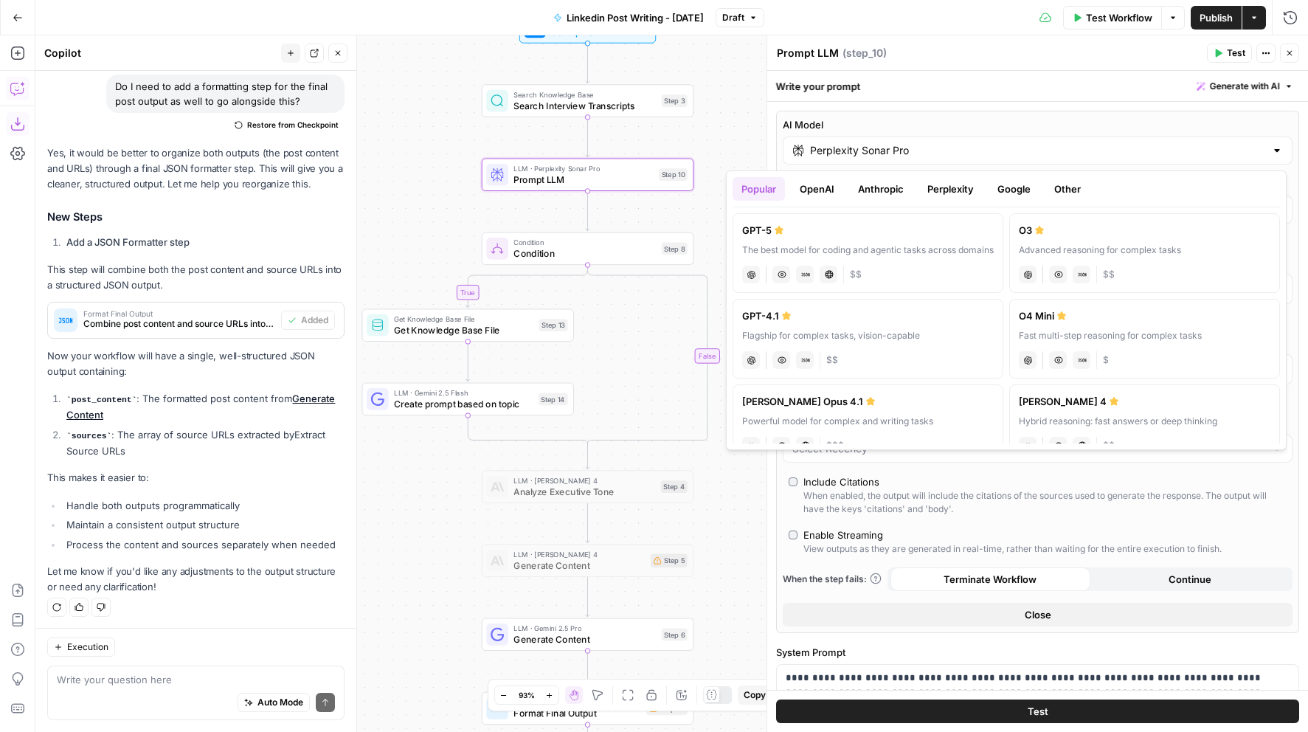
click at [1019, 190] on button "Google" at bounding box center [1013, 189] width 51 height 24
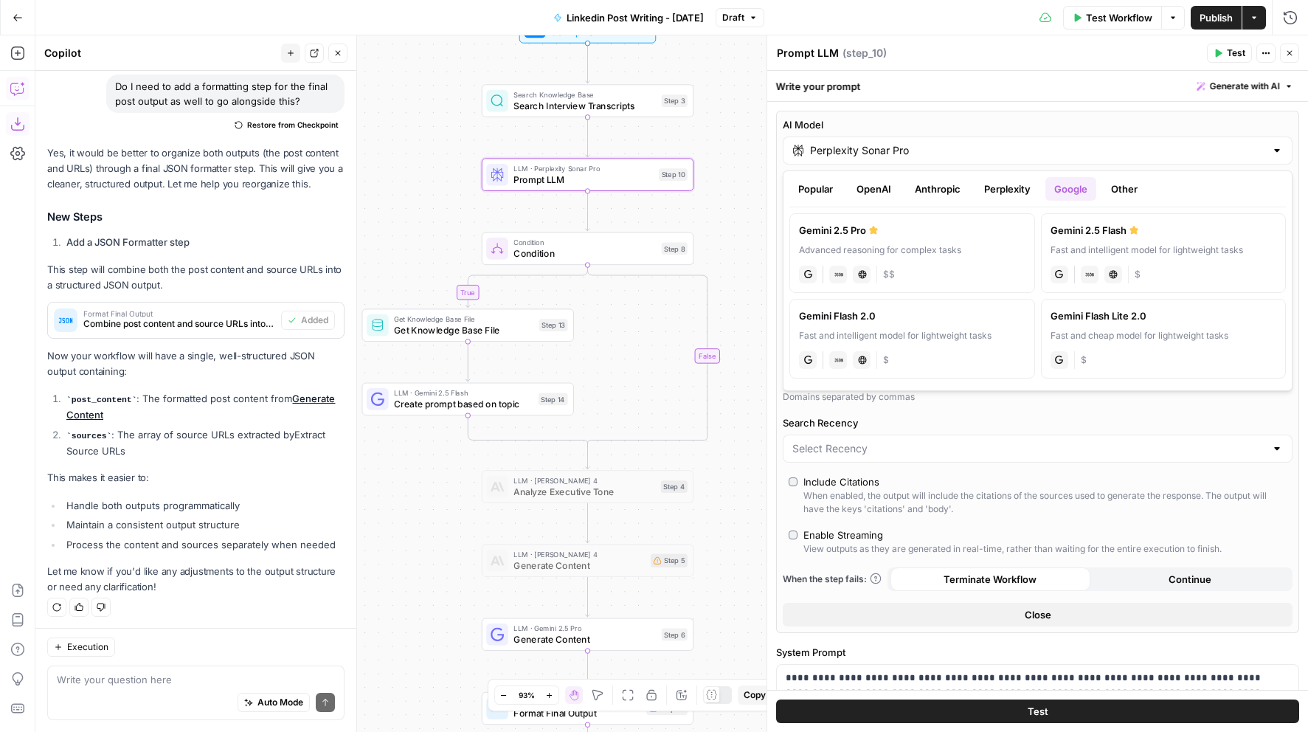
click at [1109, 198] on button "Other" at bounding box center [1124, 189] width 44 height 24
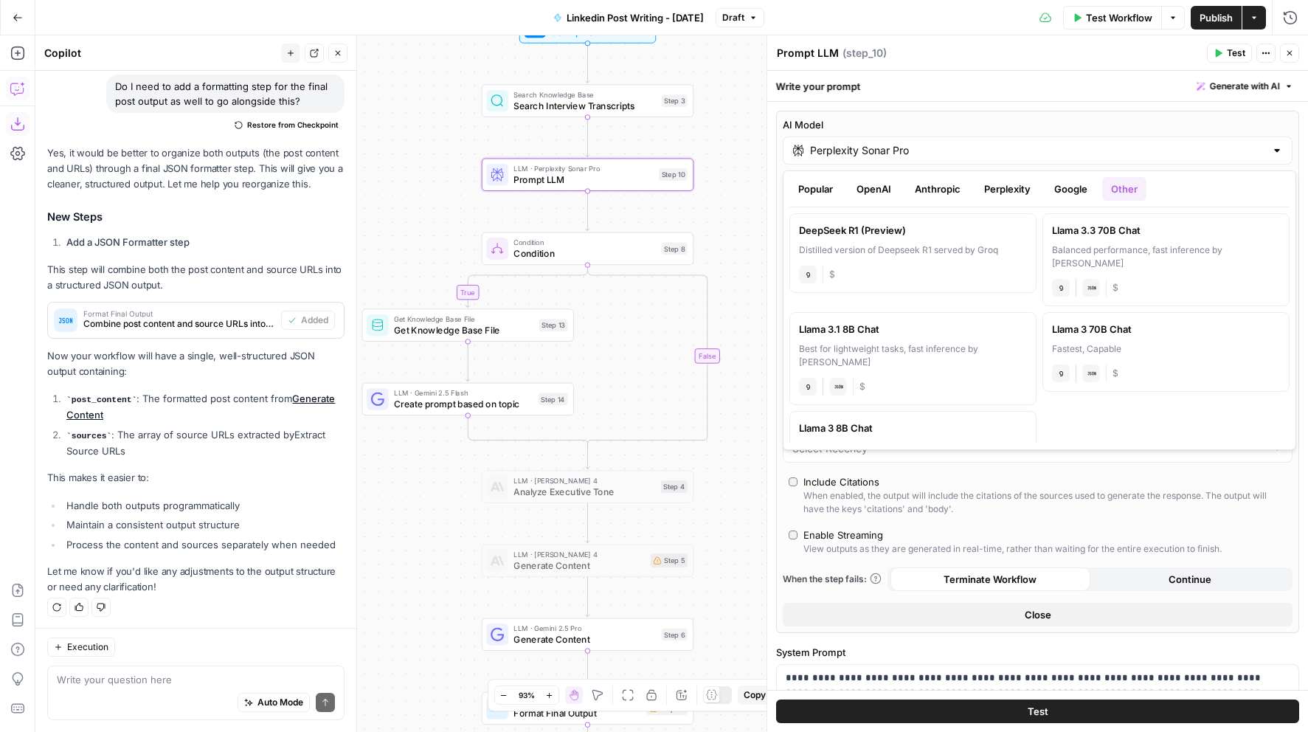
click at [811, 186] on button "Popular" at bounding box center [815, 189] width 52 height 24
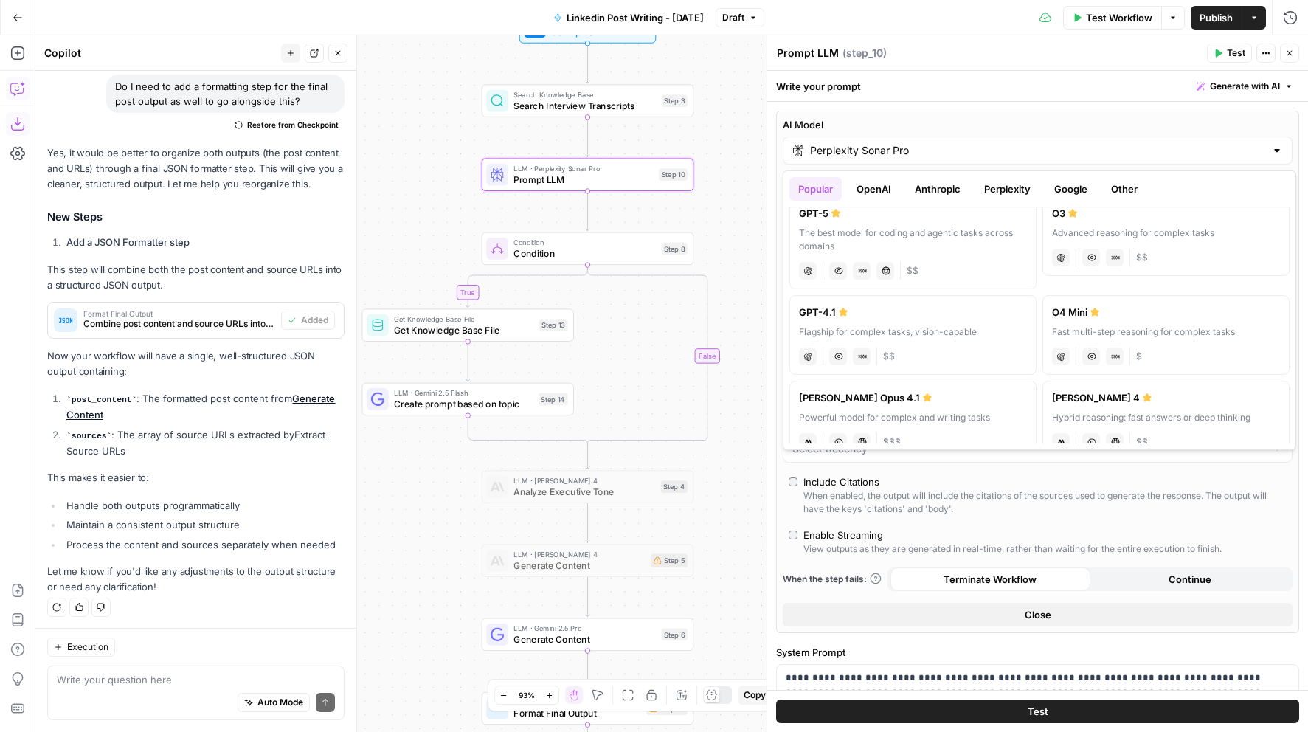
scroll to position [0, 0]
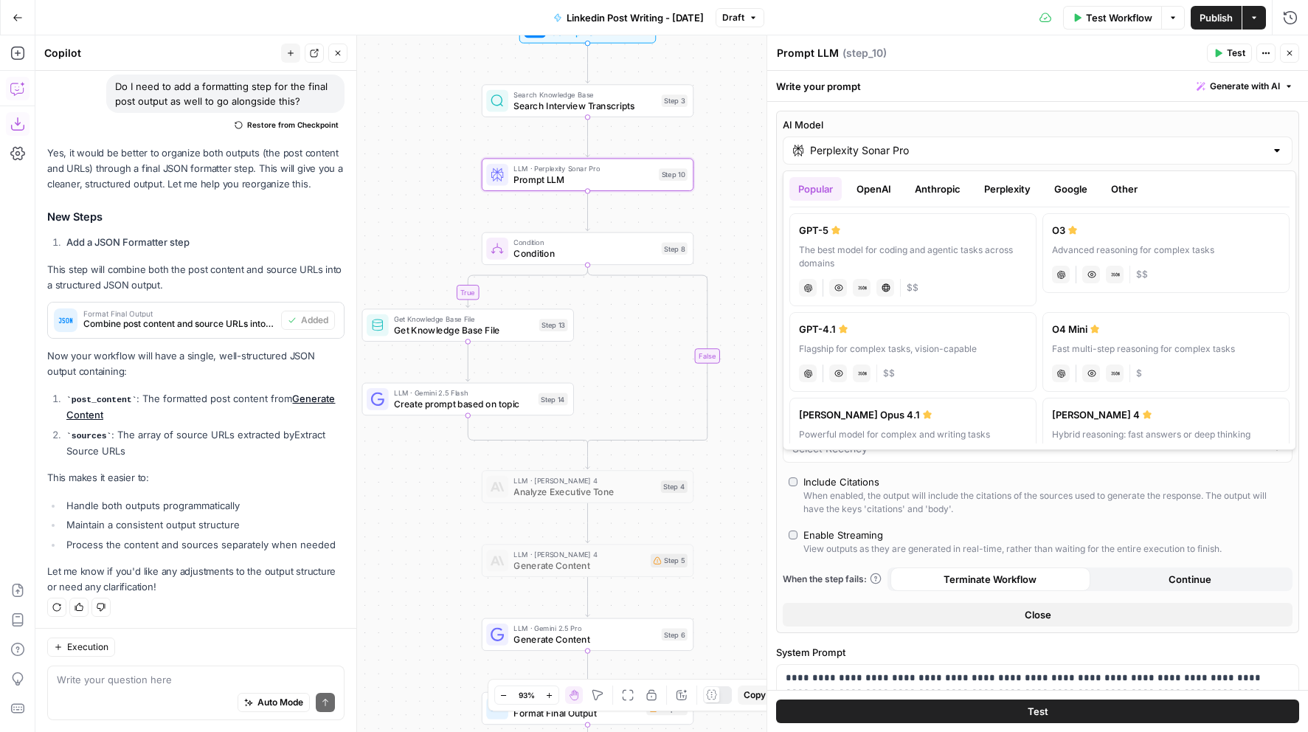
click at [871, 178] on button "OpenAI" at bounding box center [874, 189] width 52 height 24
click at [1022, 196] on button "Perplexity" at bounding box center [1007, 189] width 64 height 24
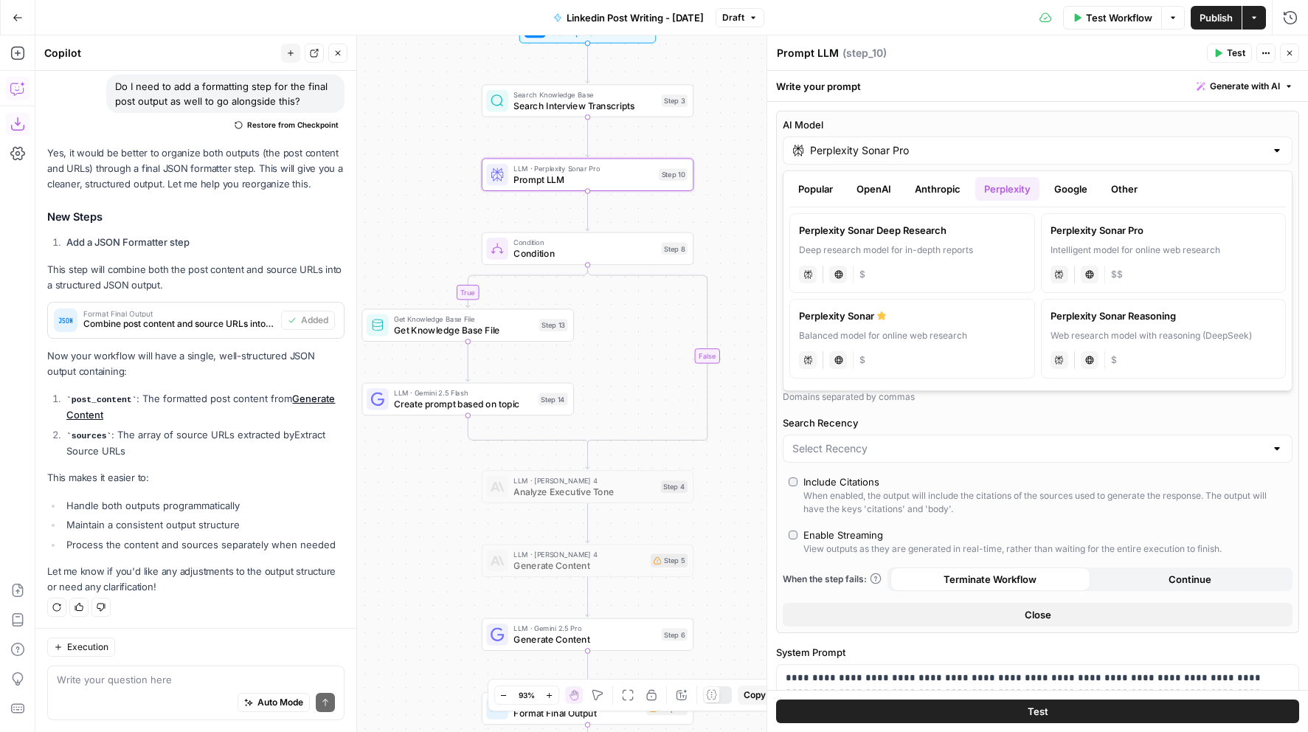
click at [1078, 196] on button "Google" at bounding box center [1070, 189] width 51 height 24
click at [1018, 191] on button "Perplexity" at bounding box center [1007, 189] width 64 height 24
click at [941, 184] on button "Anthropic" at bounding box center [937, 189] width 63 height 24
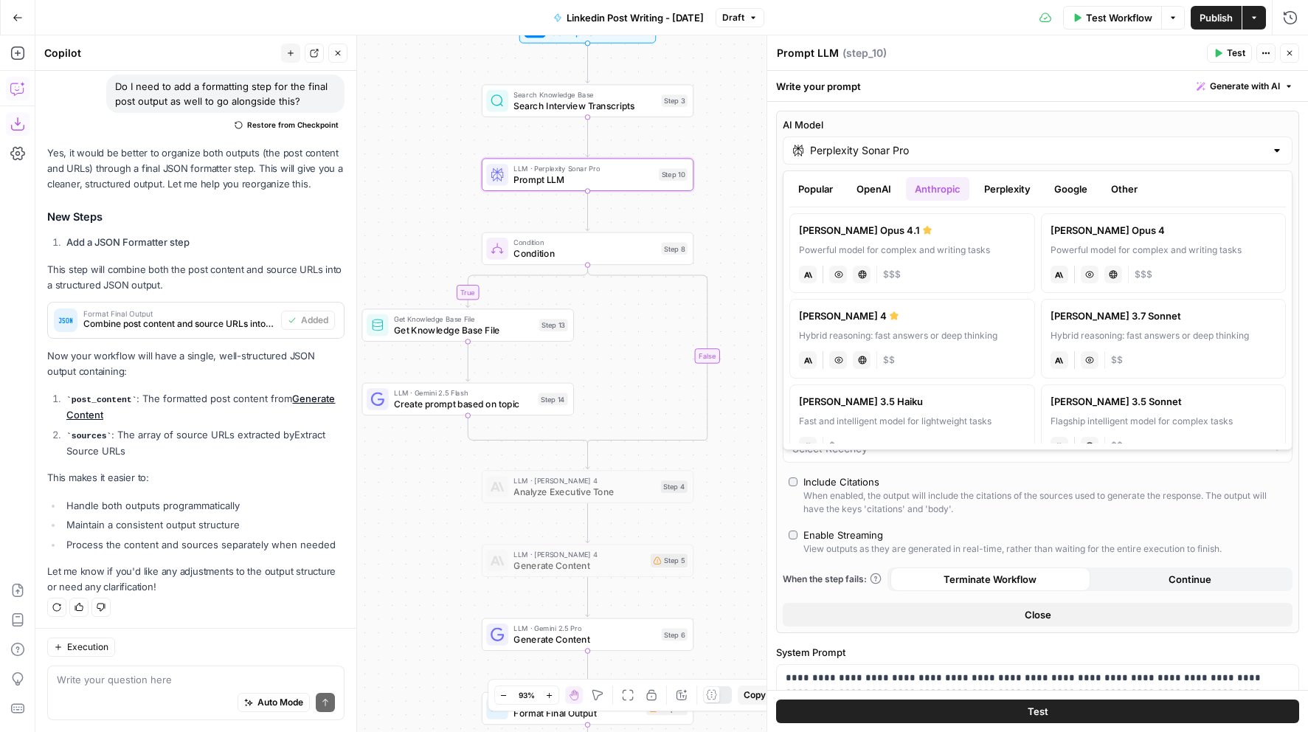
click at [980, 348] on div "anthropic Vision Capabilities Live Web Research $$" at bounding box center [912, 358] width 226 height 21
type input "[PERSON_NAME] 4"
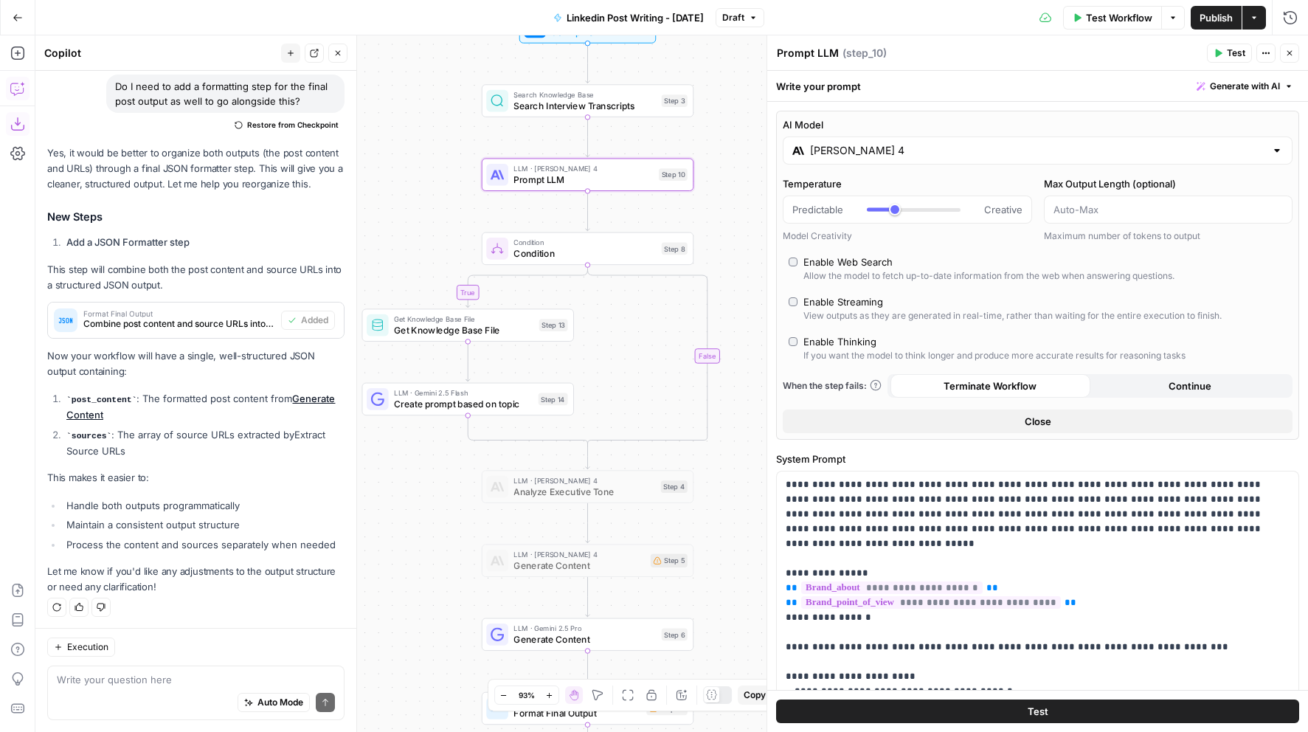
click at [867, 265] on div "Enable Web Search" at bounding box center [847, 261] width 89 height 15
click at [845, 297] on div "Enable Streaming" at bounding box center [843, 301] width 80 height 15
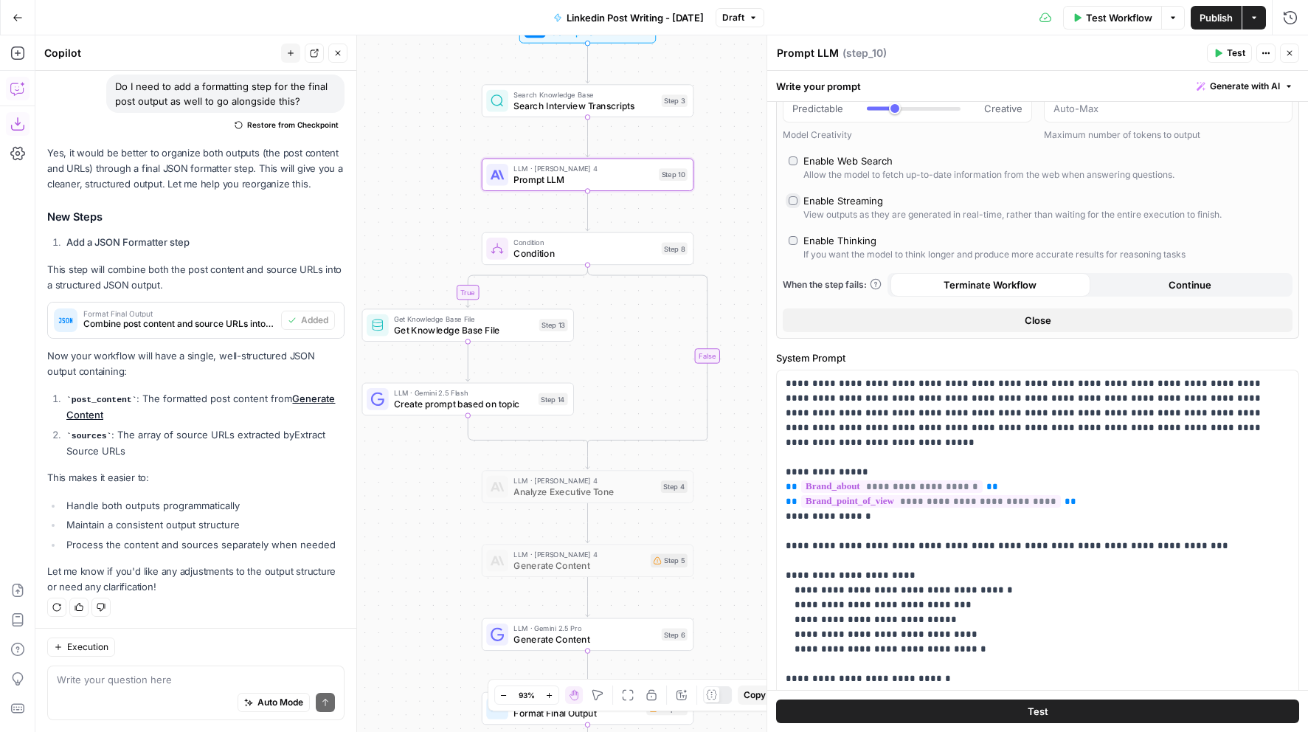
scroll to position [103, 0]
click at [891, 259] on div "If you want the model to think longer and produce more accurate results for rea…" at bounding box center [994, 252] width 382 height 13
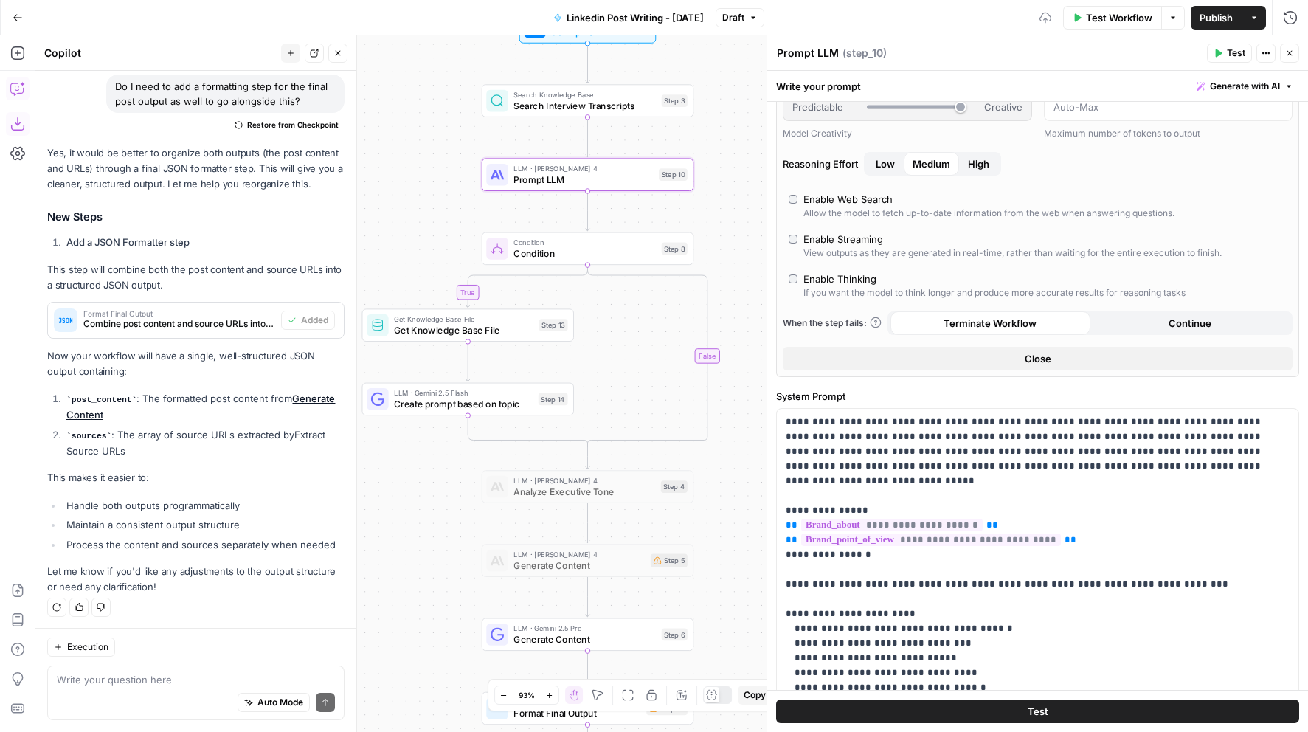
click at [850, 287] on div "If you want the model to think longer and produce more accurate results for rea…" at bounding box center [994, 292] width 382 height 13
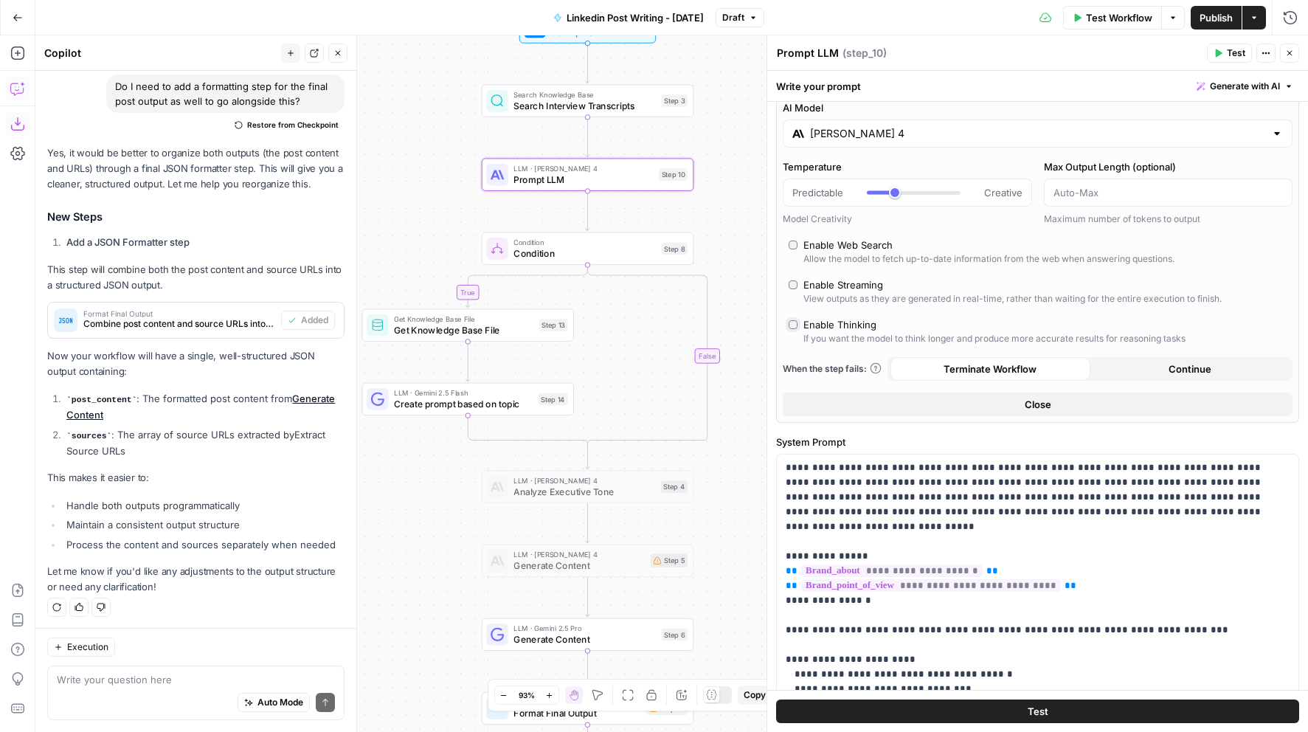
scroll to position [10, 0]
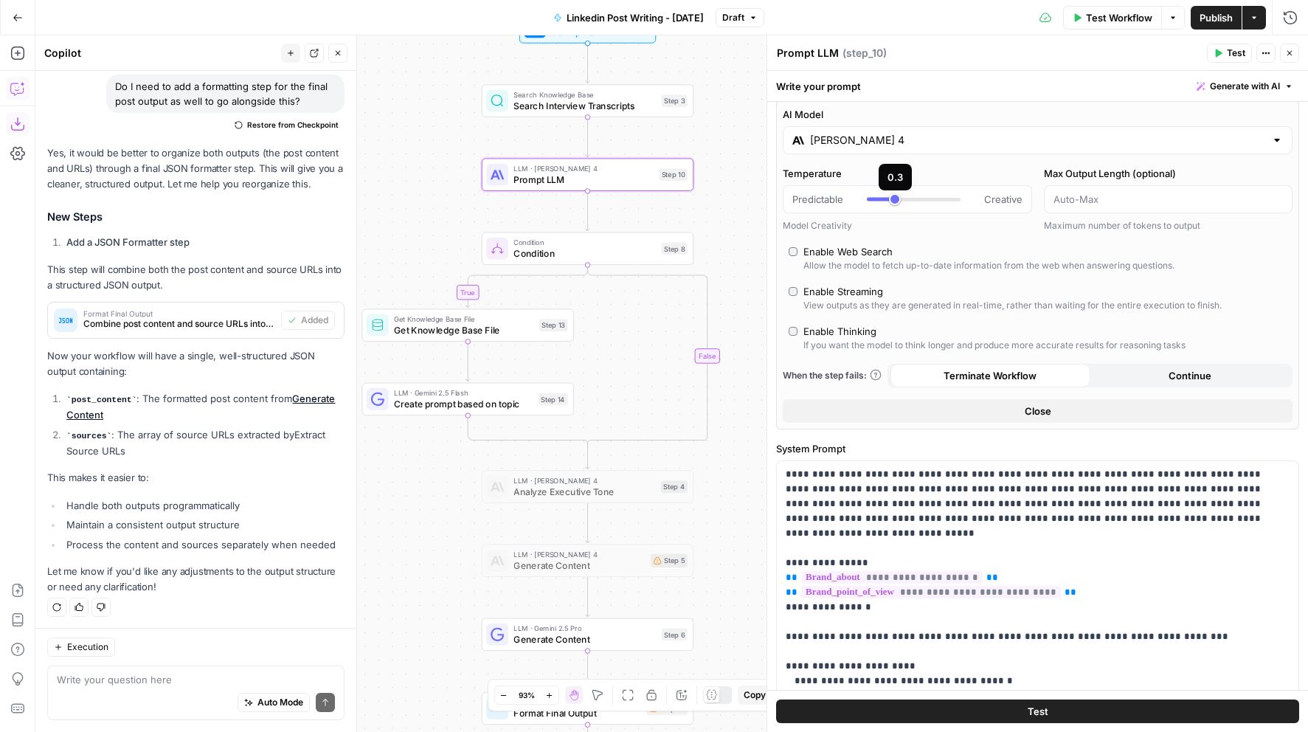
type input "***"
drag, startPoint x: 895, startPoint y: 199, endPoint x: 905, endPoint y: 199, distance: 9.6
click at [905, 199] on div at bounding box center [914, 200] width 94 height 4
click at [903, 208] on div "Predictable Creative" at bounding box center [907, 199] width 249 height 28
click at [1276, 50] on div "Test Actions Close" at bounding box center [1253, 53] width 92 height 19
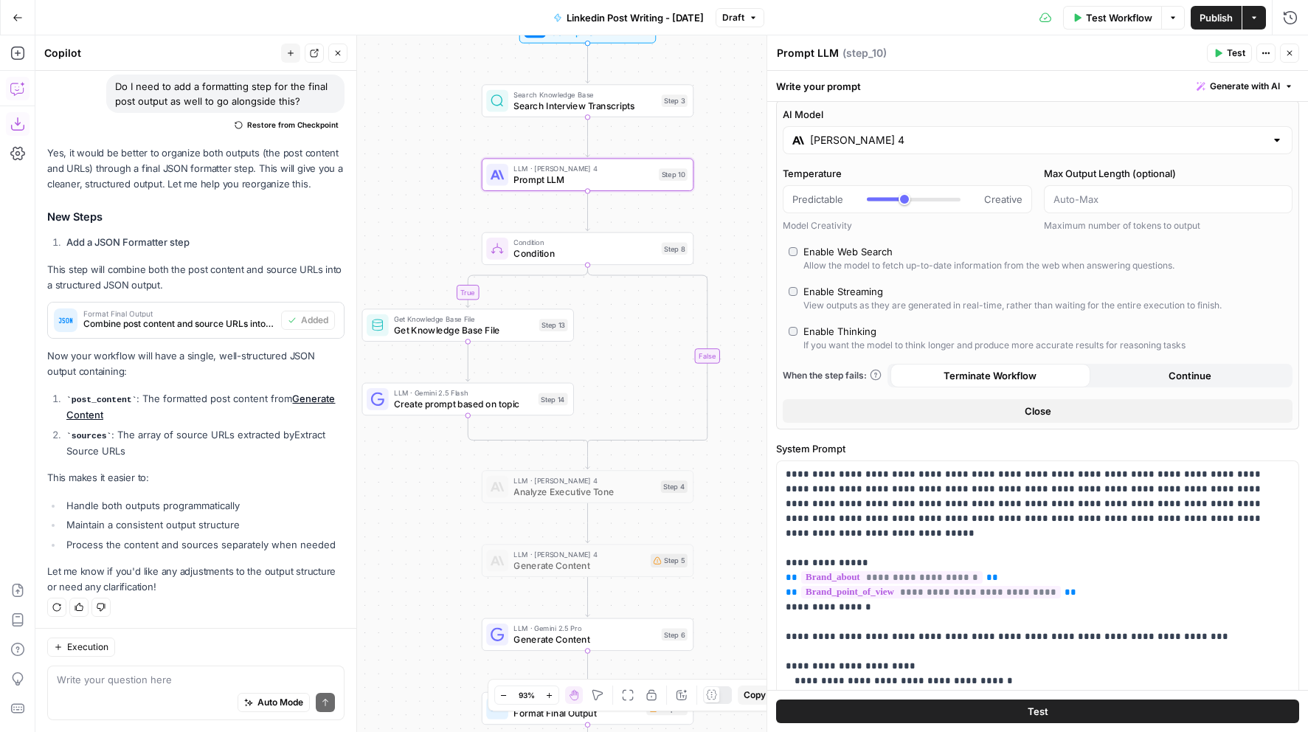
click at [1282, 50] on button "Close" at bounding box center [1289, 53] width 19 height 19
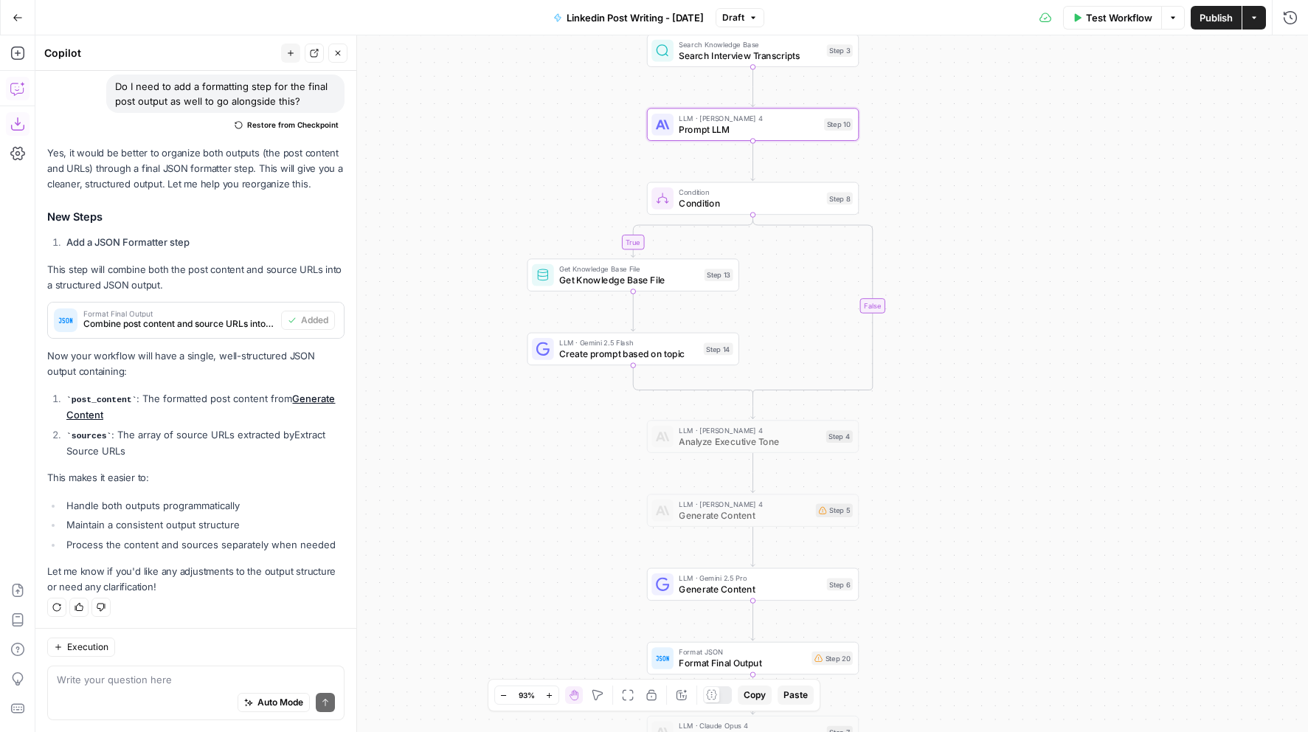
drag, startPoint x: 826, startPoint y: 259, endPoint x: 991, endPoint y: 208, distance: 172.2
click at [991, 209] on div "true false Workflow Set Inputs Inputs Search Knowledge Base Search Interview Tr…" at bounding box center [671, 383] width 1272 height 696
click at [699, 668] on span "Format Final Output" at bounding box center [741, 663] width 127 height 14
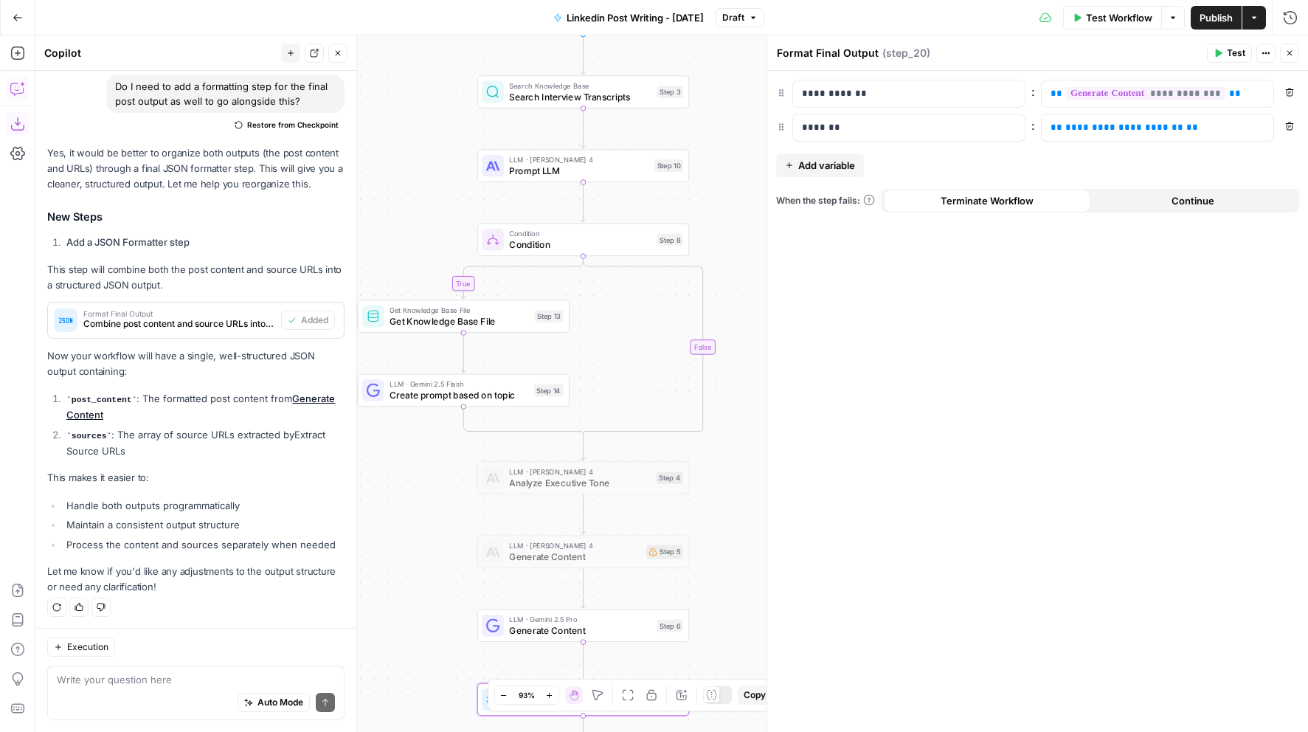
drag, startPoint x: 496, startPoint y: 507, endPoint x: 365, endPoint y: 549, distance: 137.6
click at [365, 549] on div "true false Workflow Set Inputs Inputs Search Knowledge Base Search Interview Tr…" at bounding box center [671, 383] width 1272 height 696
click at [1265, 128] on button "Variables Menu" at bounding box center [1260, 128] width 12 height 12
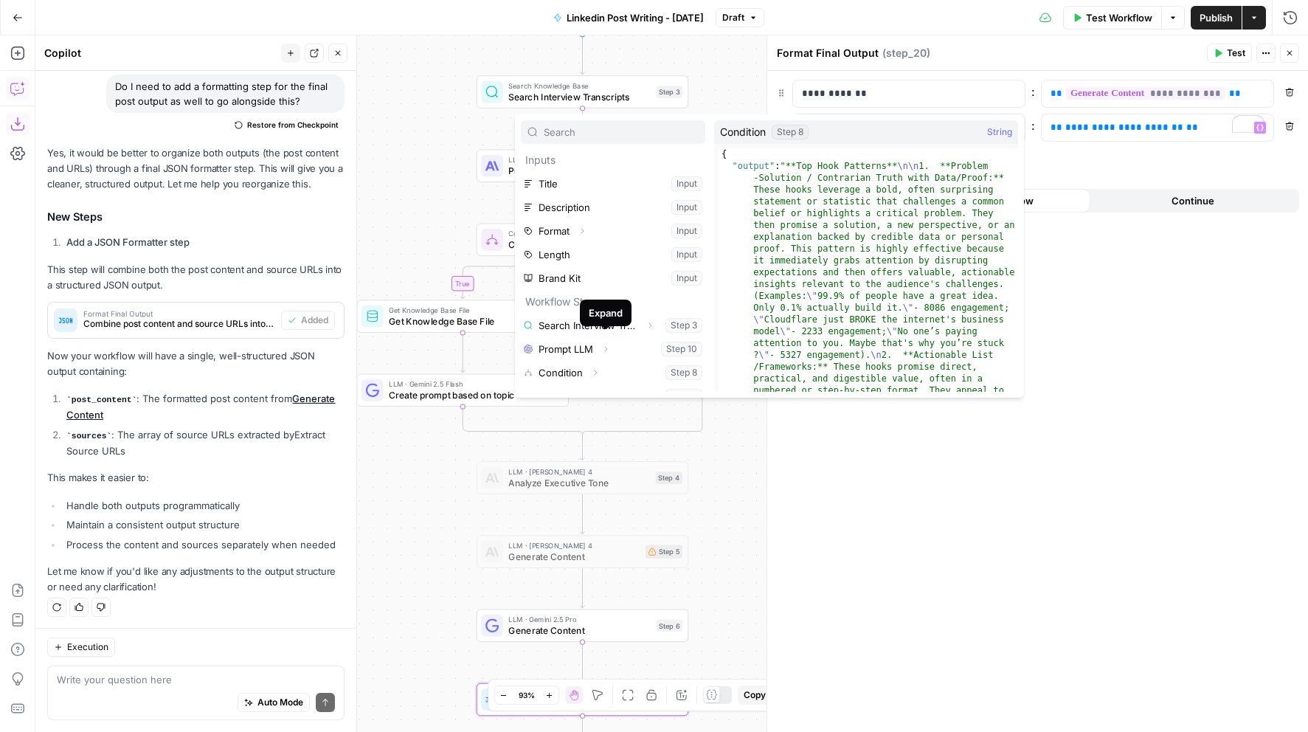
scroll to position [16, 0]
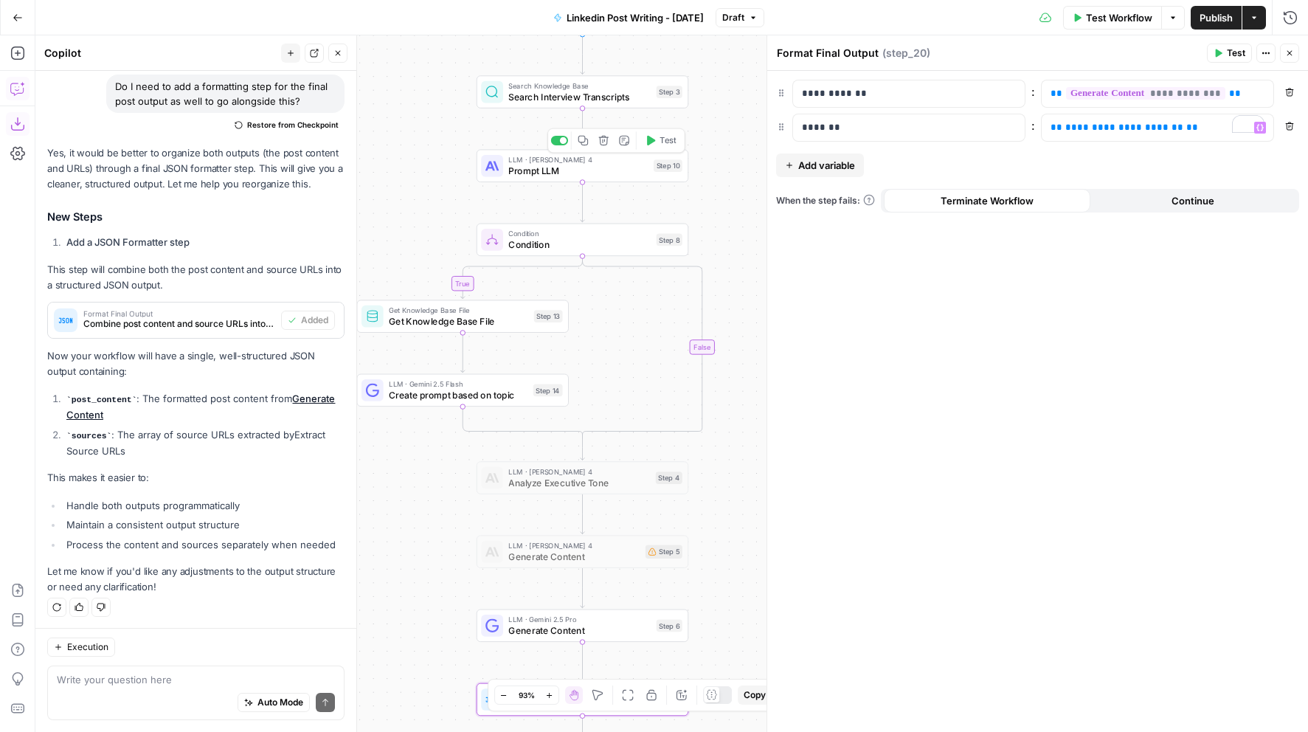
click at [586, 145] on icon "button" at bounding box center [583, 141] width 10 height 10
click at [577, 166] on span "Prompt LLM" at bounding box center [577, 171] width 139 height 14
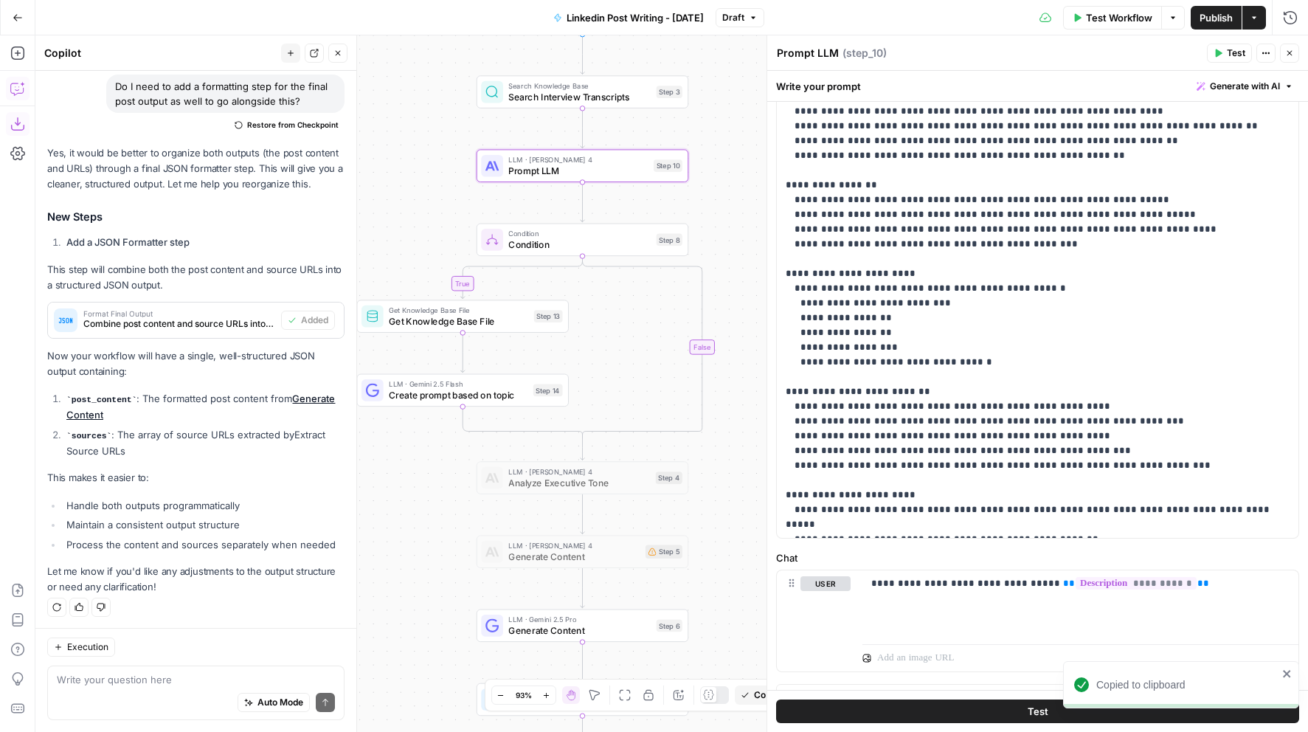
scroll to position [259, 0]
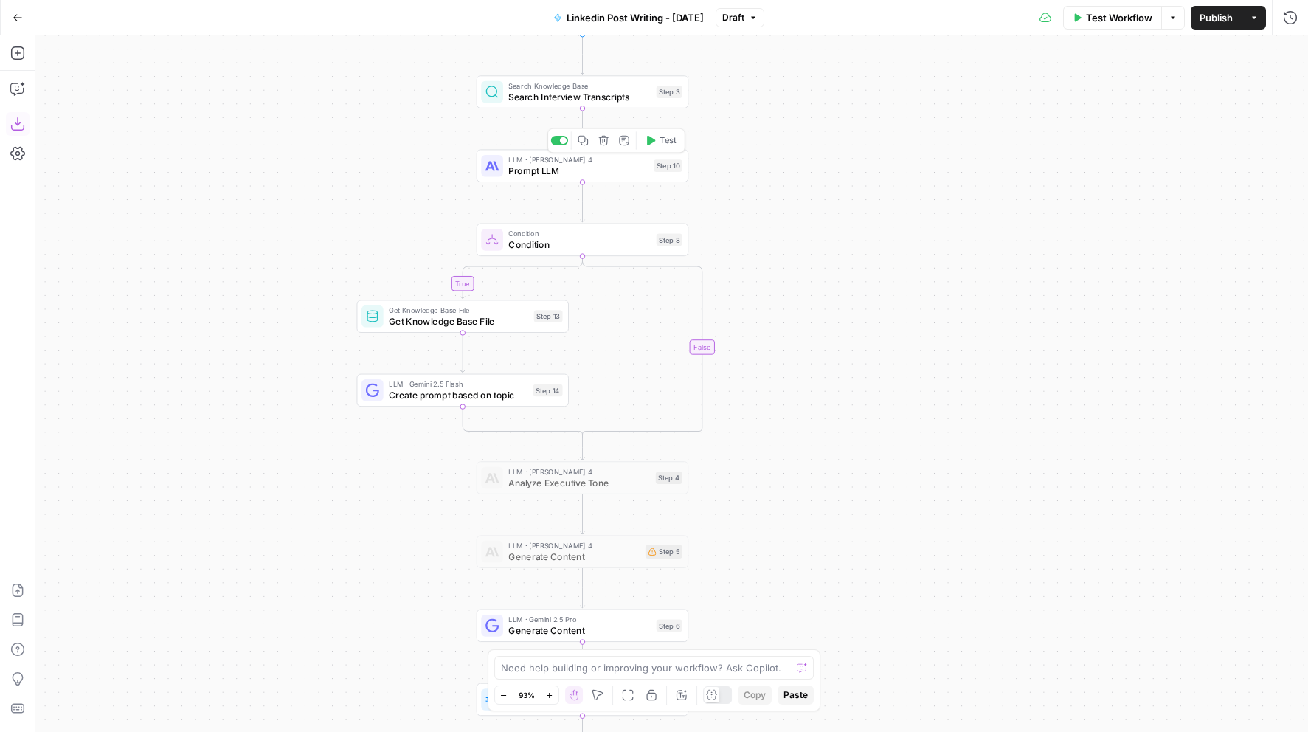
click at [624, 169] on span "Prompt LLM" at bounding box center [577, 171] width 139 height 14
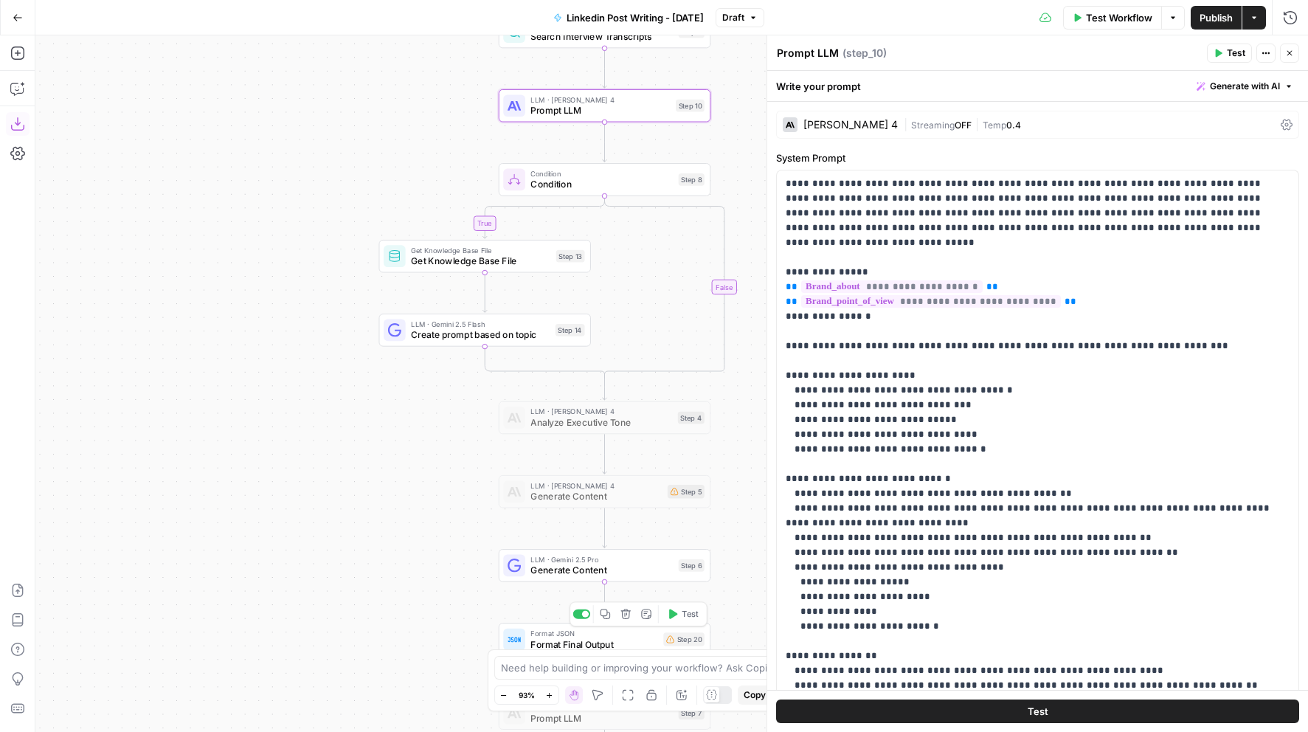
click at [534, 642] on span "Format Final Output" at bounding box center [593, 644] width 127 height 14
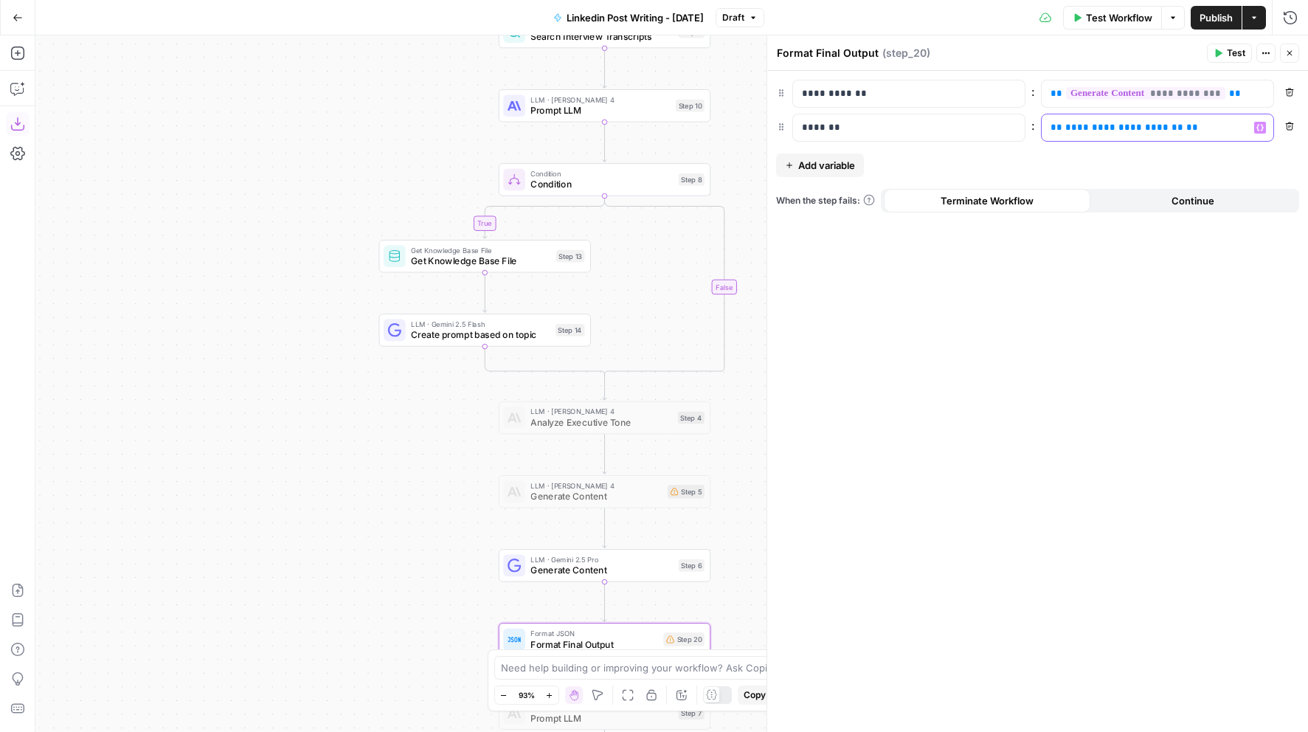
click at [1262, 124] on icon "button" at bounding box center [1259, 127] width 7 height 7
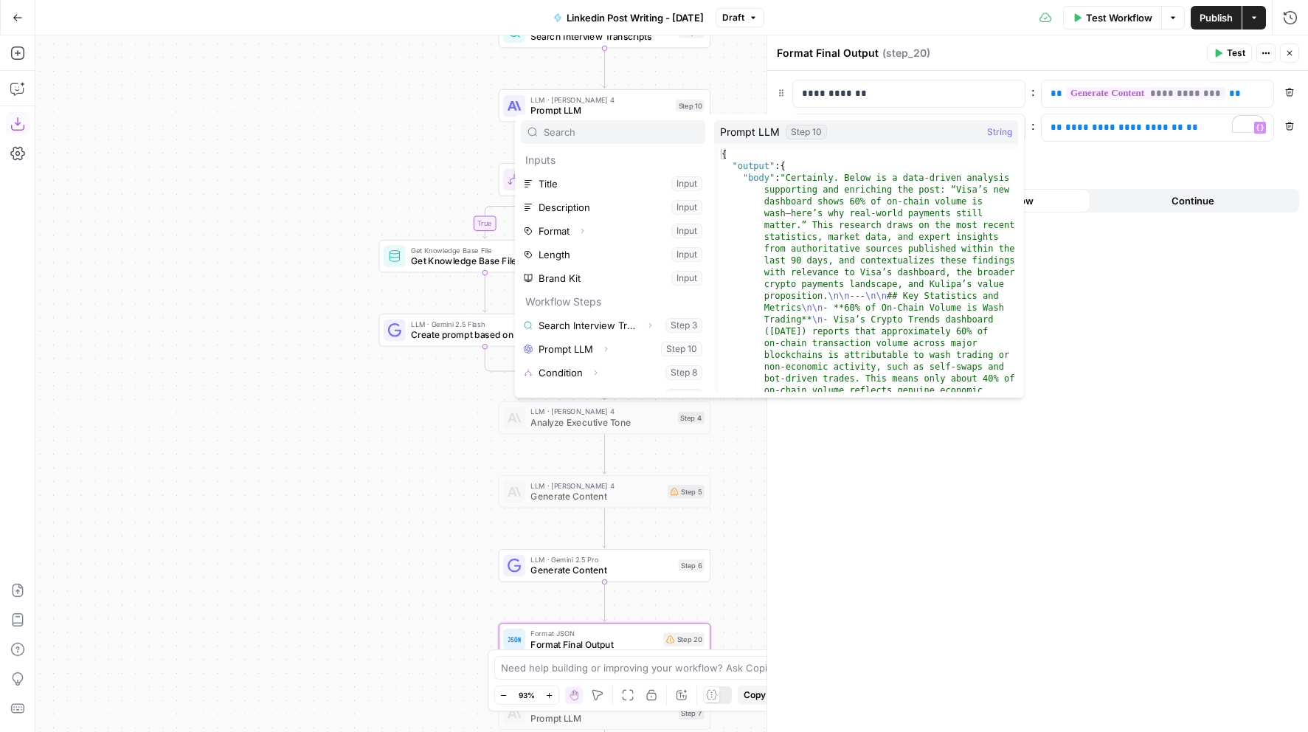
scroll to position [16, 0]
click at [634, 338] on button "Select variable Prompt LLM" at bounding box center [613, 333] width 184 height 24
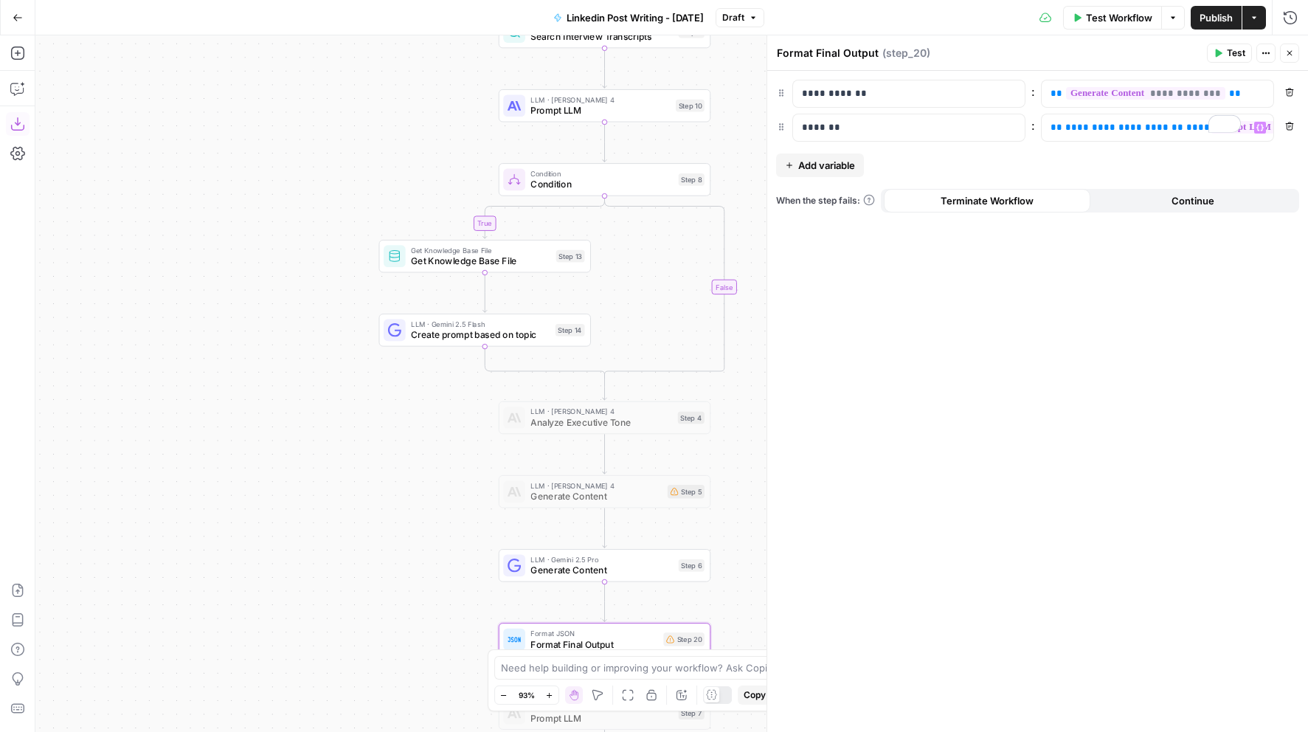
click at [940, 418] on div "**********" at bounding box center [1037, 401] width 541 height 661
drag, startPoint x: 1172, startPoint y: 129, endPoint x: 999, endPoint y: 119, distance: 173.6
click at [999, 119] on div "**********" at bounding box center [1037, 128] width 523 height 28
click at [1068, 331] on div "**********" at bounding box center [1037, 401] width 541 height 661
click at [1204, 14] on span "Publish" at bounding box center [1215, 17] width 33 height 15
